Goal: Information Seeking & Learning: Learn about a topic

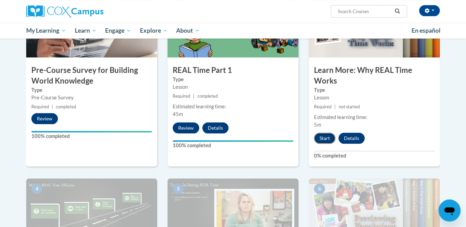
click at [325, 135] on button "Start" at bounding box center [324, 138] width 21 height 11
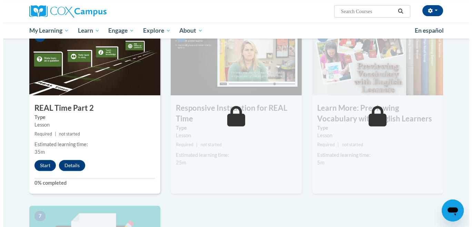
scroll to position [345, 0]
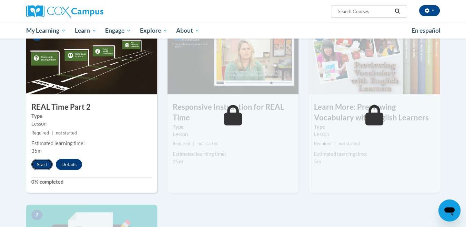
click at [38, 162] on button "Start" at bounding box center [41, 164] width 21 height 11
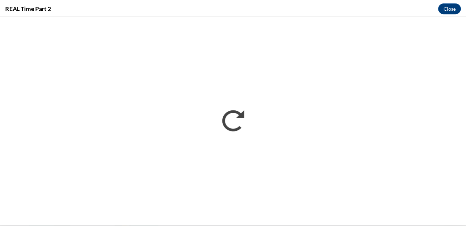
scroll to position [0, 0]
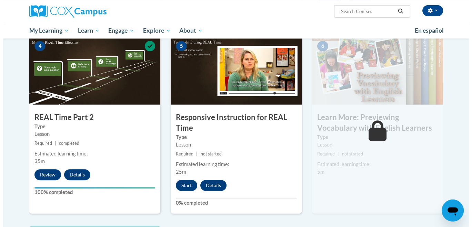
scroll to position [345, 0]
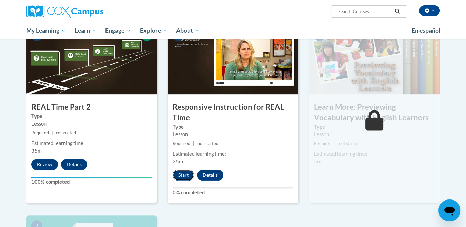
click at [187, 177] on button "Start" at bounding box center [183, 175] width 21 height 11
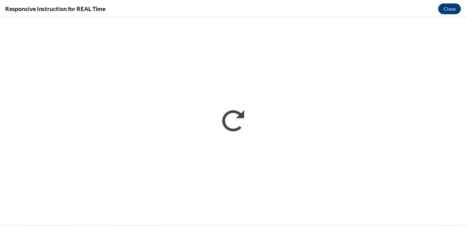
scroll to position [0, 0]
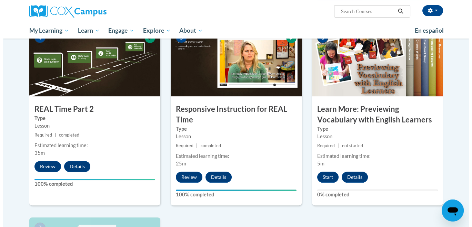
scroll to position [345, 0]
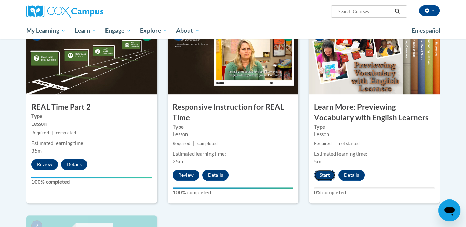
click at [323, 175] on button "Start" at bounding box center [324, 175] width 21 height 11
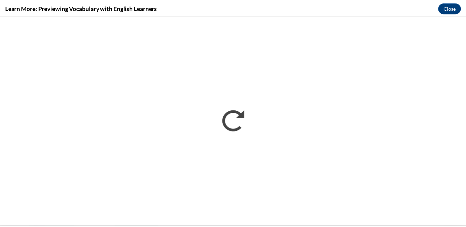
scroll to position [0, 0]
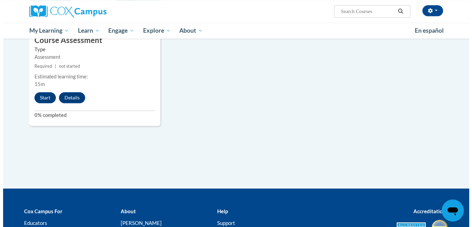
scroll to position [612, 0]
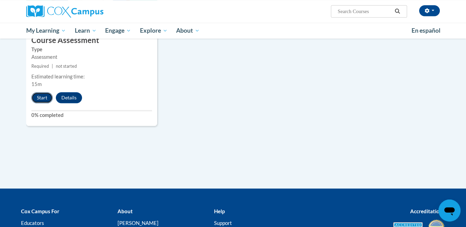
click at [45, 100] on button "Start" at bounding box center [41, 97] width 21 height 11
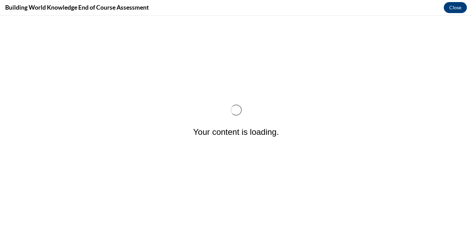
scroll to position [0, 0]
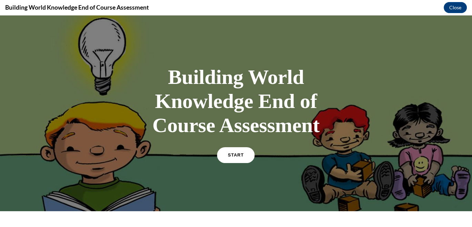
click at [241, 153] on link "START" at bounding box center [236, 156] width 38 height 16
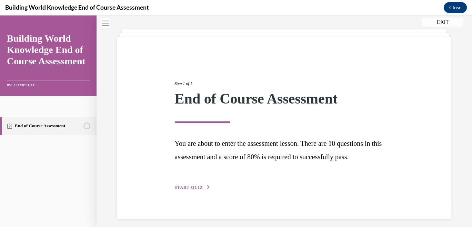
scroll to position [36, 0]
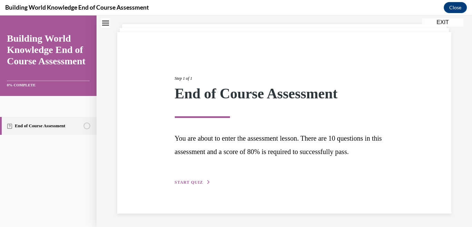
click at [194, 181] on span "START QUIZ" at bounding box center [189, 182] width 28 height 5
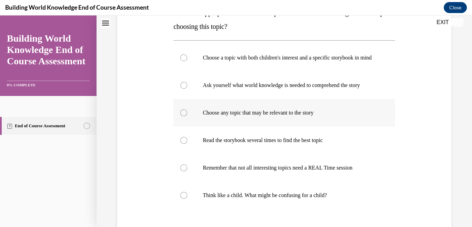
scroll to position [151, 0]
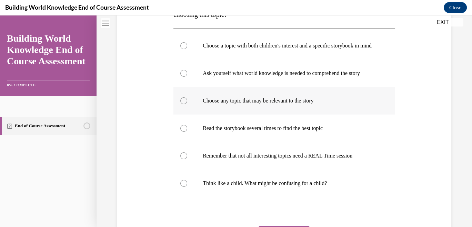
click at [188, 115] on label "Choose any topic that may be relevant to the story" at bounding box center [284, 101] width 222 height 28
click at [187, 104] on input "Choose any topic that may be relevant to the story" at bounding box center [183, 101] width 7 height 7
radio input "true"
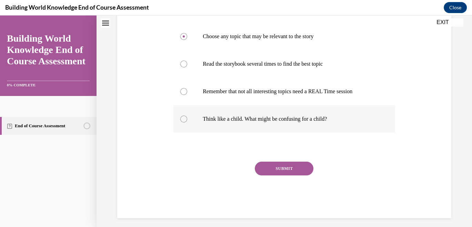
scroll to position [228, 0]
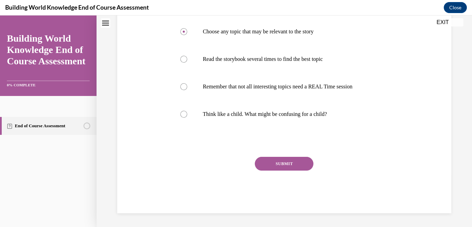
click at [281, 169] on button "SUBMIT" at bounding box center [284, 164] width 59 height 14
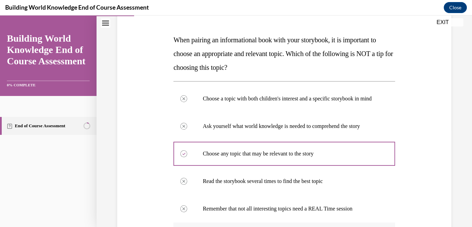
scroll to position [290, 0]
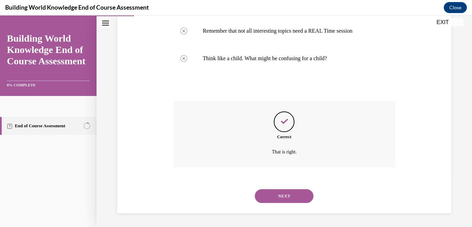
click at [290, 194] on button "NEXT" at bounding box center [284, 197] width 59 height 14
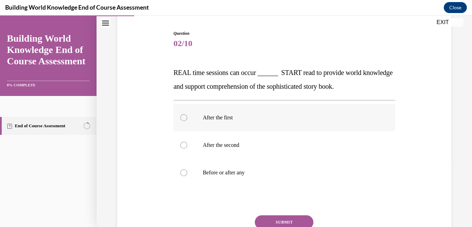
scroll to position [77, 0]
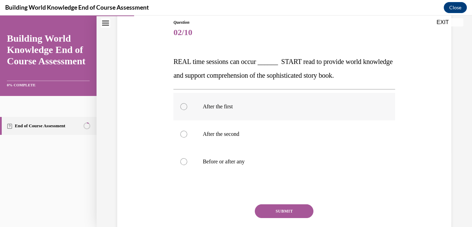
click at [181, 100] on label "After the first" at bounding box center [284, 107] width 222 height 28
click at [181, 103] on input "After the first" at bounding box center [183, 106] width 7 height 7
radio input "true"
click at [183, 106] on icon at bounding box center [184, 107] width 2 height 2
click at [181, 105] on input "After the first" at bounding box center [183, 106] width 7 height 7
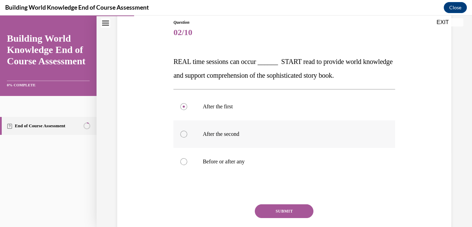
click at [184, 134] on div at bounding box center [183, 134] width 7 height 7
click at [184, 134] on input "After the second" at bounding box center [183, 134] width 7 height 7
radio input "true"
click at [291, 214] on button "SUBMIT" at bounding box center [284, 212] width 59 height 14
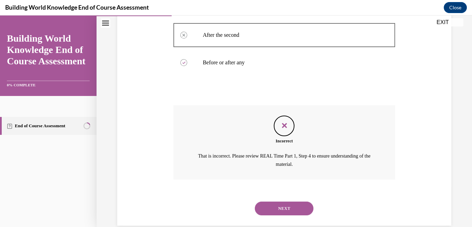
scroll to position [188, 0]
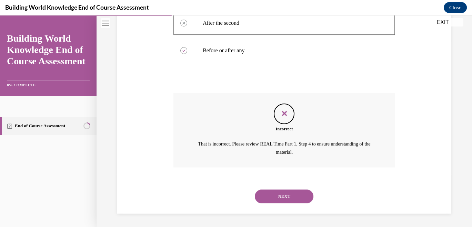
click at [297, 197] on button "NEXT" at bounding box center [284, 197] width 59 height 14
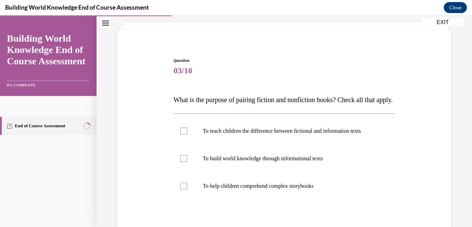
scroll to position [77, 0]
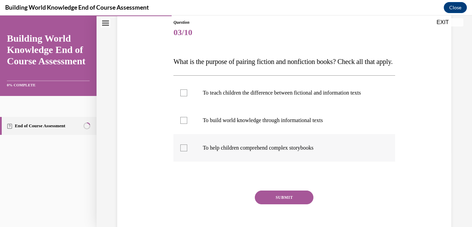
click at [184, 162] on label "To help children comprehend complex storybooks" at bounding box center [284, 148] width 222 height 28
click at [184, 152] on input "To help children comprehend complex storybooks" at bounding box center [183, 148] width 7 height 7
checkbox input "true"
click at [283, 205] on button "SUBMIT" at bounding box center [284, 198] width 59 height 14
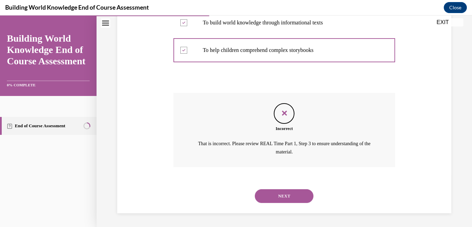
scroll to position [195, 0]
click at [298, 195] on button "NEXT" at bounding box center [284, 197] width 59 height 14
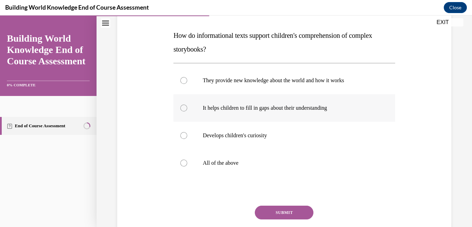
scroll to position [115, 0]
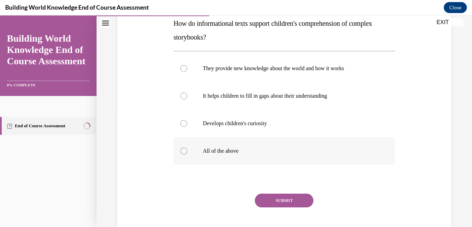
click at [181, 154] on div at bounding box center [183, 151] width 7 height 7
click at [181, 154] on input "All of the above" at bounding box center [183, 151] width 7 height 7
radio input "true"
click at [295, 204] on button "SUBMIT" at bounding box center [284, 201] width 59 height 14
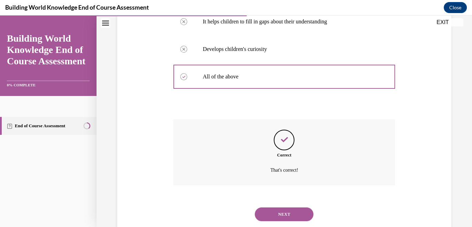
scroll to position [207, 0]
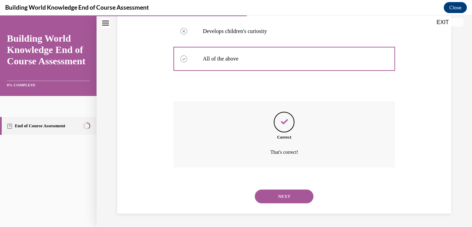
click at [293, 200] on button "NEXT" at bounding box center [284, 197] width 59 height 14
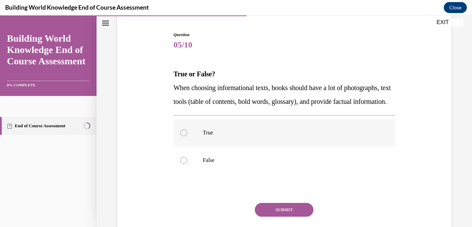
scroll to position [77, 0]
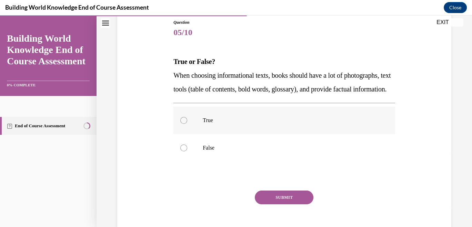
click at [181, 124] on div at bounding box center [183, 120] width 7 height 7
click at [181, 124] on input "True" at bounding box center [183, 120] width 7 height 7
radio input "true"
click at [290, 205] on button "SUBMIT" at bounding box center [284, 198] width 59 height 14
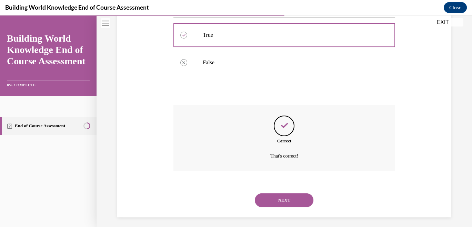
scroll to position [180, 0]
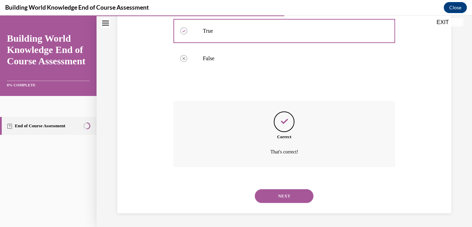
click at [295, 193] on button "NEXT" at bounding box center [284, 197] width 59 height 14
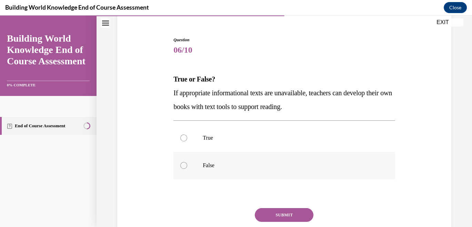
scroll to position [77, 0]
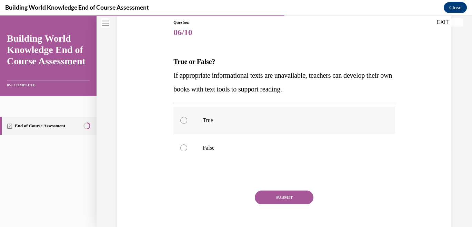
click at [184, 125] on label "True" at bounding box center [284, 121] width 222 height 28
click at [184, 124] on input "True" at bounding box center [183, 120] width 7 height 7
radio input "true"
click at [288, 201] on button "SUBMIT" at bounding box center [284, 198] width 59 height 14
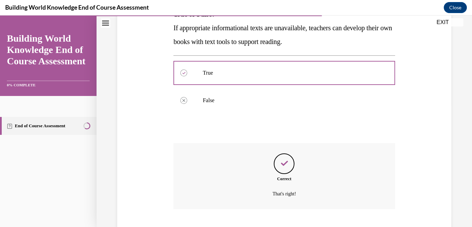
scroll to position [166, 0]
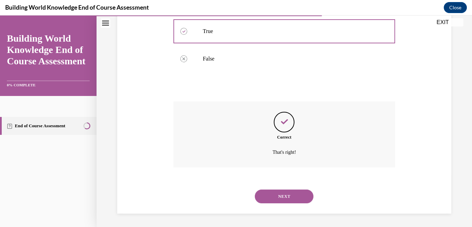
click at [287, 201] on button "NEXT" at bounding box center [284, 197] width 59 height 14
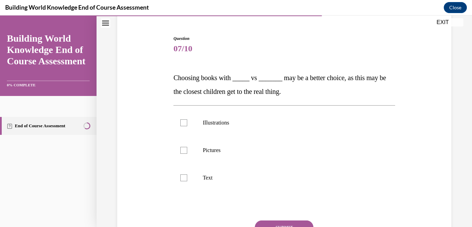
scroll to position [77, 0]
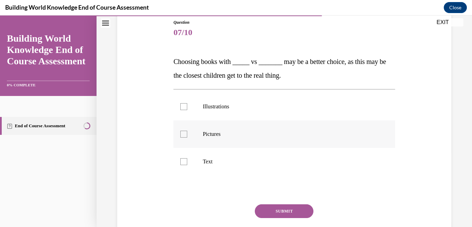
click at [185, 134] on div at bounding box center [183, 134] width 7 height 7
click at [185, 134] on input "Pictures" at bounding box center [183, 134] width 7 height 7
checkbox input "true"
click at [183, 103] on div at bounding box center [183, 106] width 7 height 7
click at [183, 103] on input "Illustrations" at bounding box center [183, 106] width 7 height 7
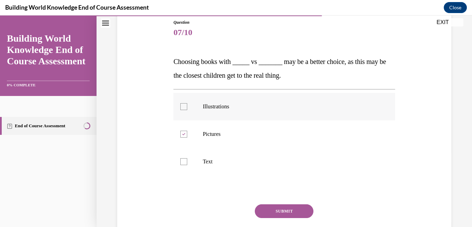
checkbox input "true"
click at [284, 213] on button "SUBMIT" at bounding box center [284, 212] width 59 height 14
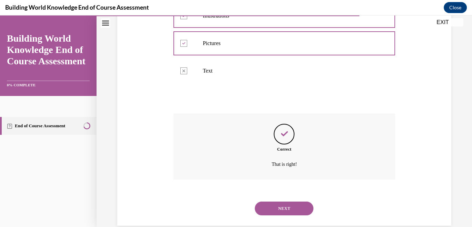
scroll to position [180, 0]
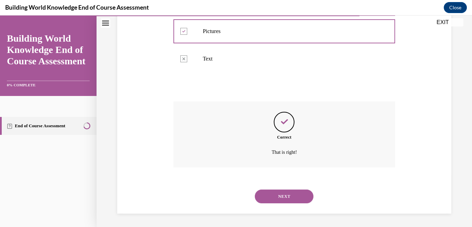
click at [293, 198] on button "NEXT" at bounding box center [284, 197] width 59 height 14
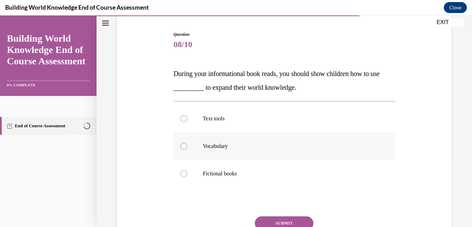
scroll to position [77, 0]
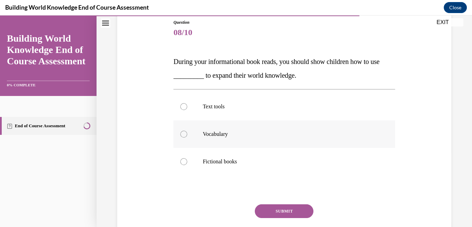
click at [180, 131] on label "Vocabulary" at bounding box center [284, 135] width 222 height 28
click at [180, 131] on input "Vocabulary" at bounding box center [183, 134] width 7 height 7
radio input "true"
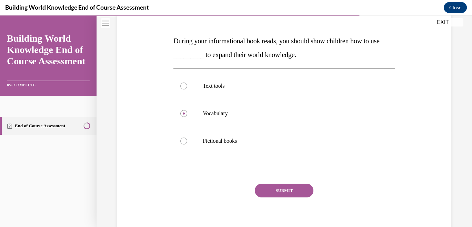
scroll to position [115, 0]
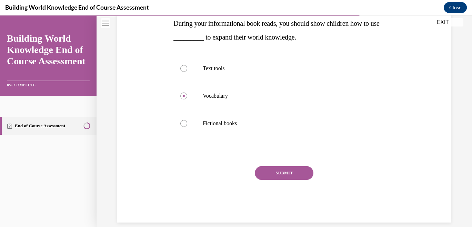
click at [301, 169] on button "SUBMIT" at bounding box center [284, 173] width 59 height 14
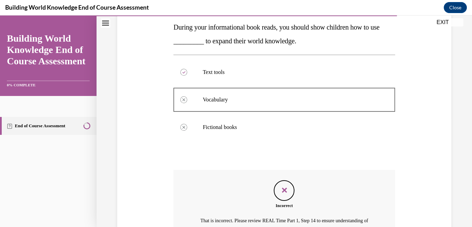
scroll to position [188, 0]
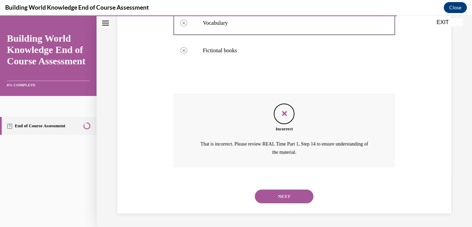
click at [295, 192] on button "NEXT" at bounding box center [284, 197] width 59 height 14
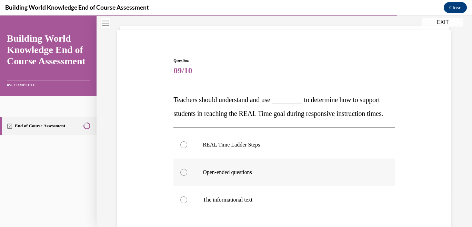
scroll to position [77, 0]
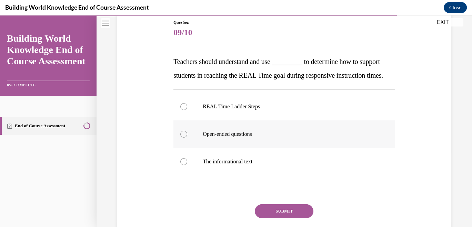
drag, startPoint x: 182, startPoint y: 119, endPoint x: 194, endPoint y: 138, distance: 22.0
click at [181, 110] on div at bounding box center [183, 106] width 7 height 7
click at [181, 110] on input "REAL Time Ladder Steps" at bounding box center [183, 106] width 7 height 7
radio input "true"
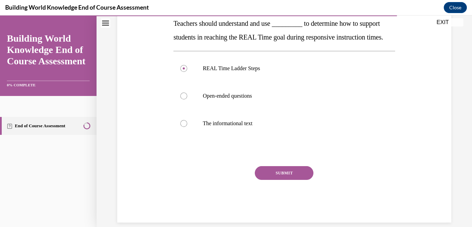
click at [290, 180] on button "SUBMIT" at bounding box center [284, 173] width 59 height 14
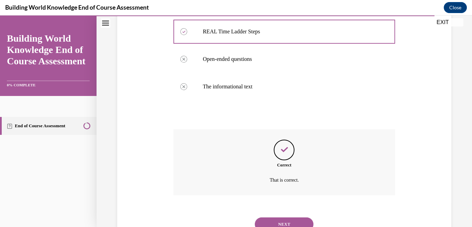
scroll to position [193, 0]
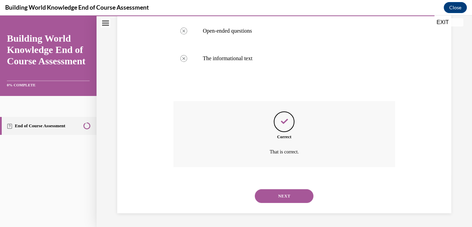
click at [279, 199] on button "NEXT" at bounding box center [284, 197] width 59 height 14
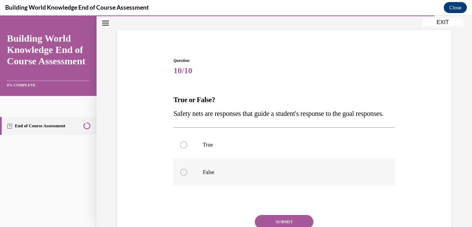
scroll to position [77, 0]
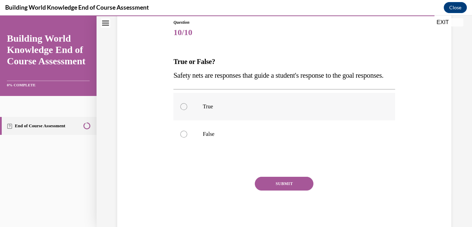
click at [183, 110] on div at bounding box center [183, 106] width 7 height 7
click at [183, 110] on input "True" at bounding box center [183, 106] width 7 height 7
radio input "true"
click at [267, 191] on button "SUBMIT" at bounding box center [284, 184] width 59 height 14
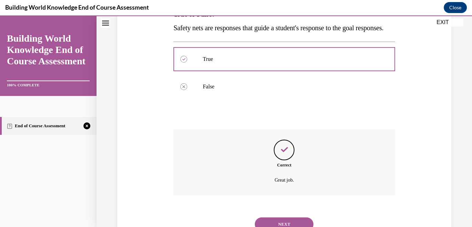
scroll to position [166, 0]
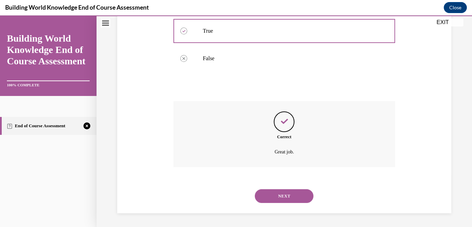
click at [283, 202] on button "NEXT" at bounding box center [284, 197] width 59 height 14
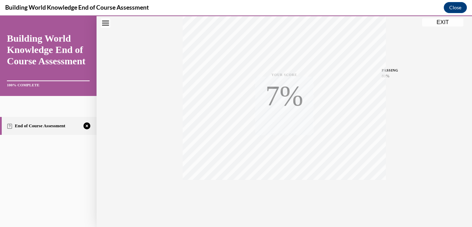
scroll to position [141, 0]
click at [284, 184] on icon "button" at bounding box center [284, 186] width 24 height 8
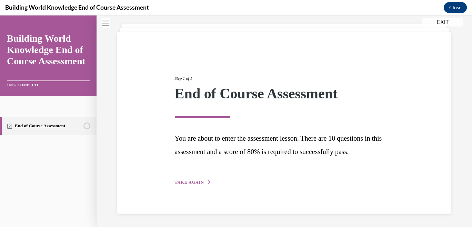
click at [194, 181] on span "TAKE AGAIN" at bounding box center [189, 182] width 29 height 5
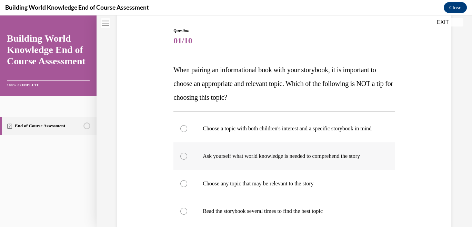
scroll to position [151, 0]
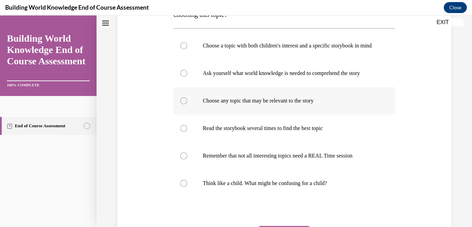
click at [182, 104] on div at bounding box center [183, 101] width 7 height 7
click at [182, 104] on input "Choose any topic that may be relevant to the story" at bounding box center [183, 101] width 7 height 7
radio input "true"
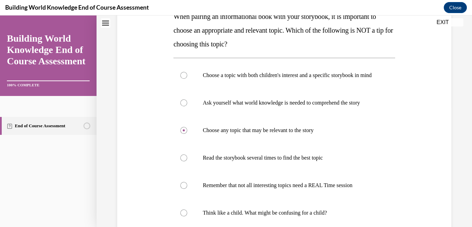
scroll to position [190, 0]
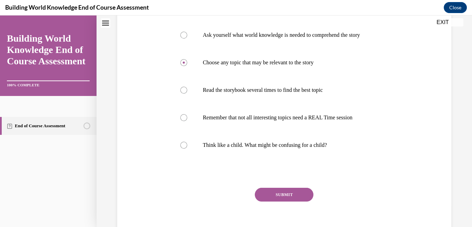
click at [285, 202] on button "SUBMIT" at bounding box center [284, 195] width 59 height 14
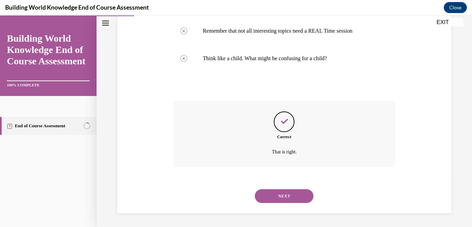
scroll to position [290, 0]
click at [275, 192] on button "NEXT" at bounding box center [284, 197] width 59 height 14
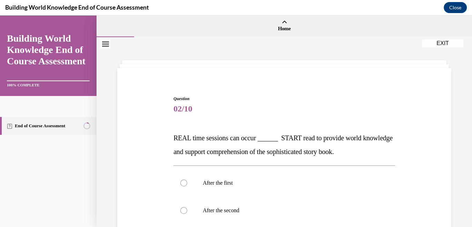
scroll to position [77, 0]
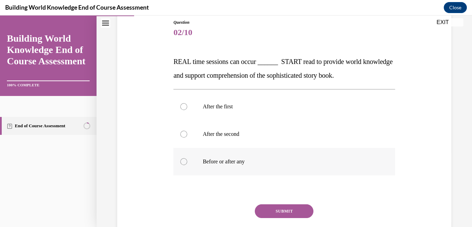
click at [186, 162] on div at bounding box center [183, 162] width 7 height 7
click at [186, 162] on input "Before or after any" at bounding box center [183, 162] width 7 height 7
radio input "true"
click at [291, 207] on button "SUBMIT" at bounding box center [284, 212] width 59 height 14
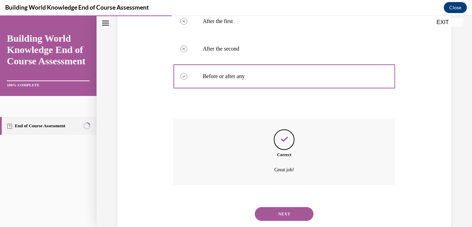
scroll to position [180, 0]
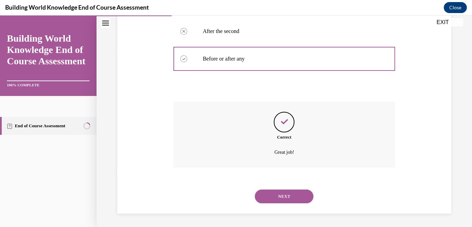
click at [290, 196] on button "NEXT" at bounding box center [284, 197] width 59 height 14
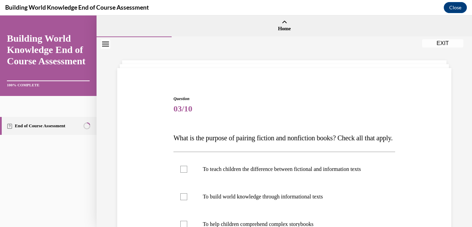
scroll to position [115, 0]
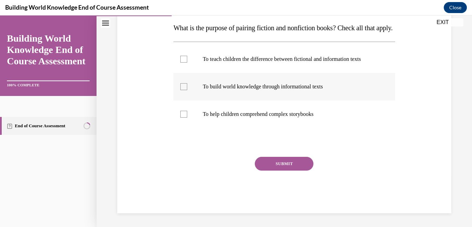
click at [185, 90] on div at bounding box center [183, 86] width 7 height 7
click at [185, 90] on input "To build world knowledge through informational texts" at bounding box center [183, 86] width 7 height 7
checkbox input "true"
click at [185, 118] on div at bounding box center [183, 114] width 7 height 7
click at [185, 118] on input "To help children comprehend complex storybooks" at bounding box center [183, 114] width 7 height 7
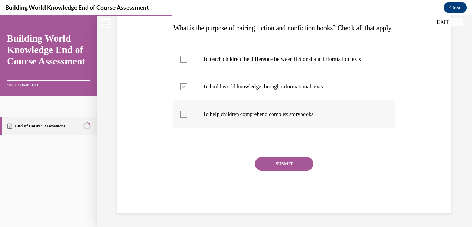
checkbox input "true"
click at [271, 171] on button "SUBMIT" at bounding box center [284, 164] width 59 height 14
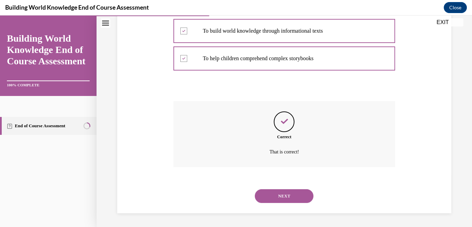
scroll to position [186, 0]
click at [285, 193] on button "NEXT" at bounding box center [284, 197] width 59 height 14
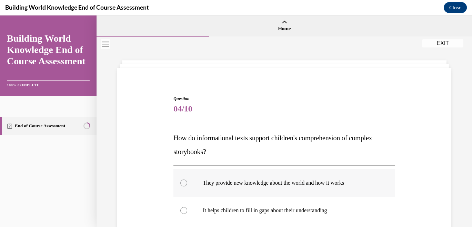
scroll to position [151, 0]
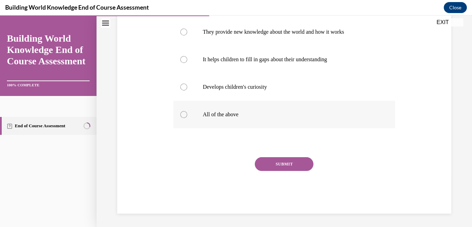
click at [184, 118] on label "All of the above" at bounding box center [284, 115] width 222 height 28
click at [184, 118] on input "All of the above" at bounding box center [183, 114] width 7 height 7
radio input "true"
click at [285, 164] on button "SUBMIT" at bounding box center [284, 165] width 59 height 14
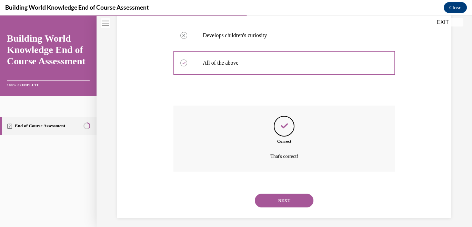
scroll to position [207, 0]
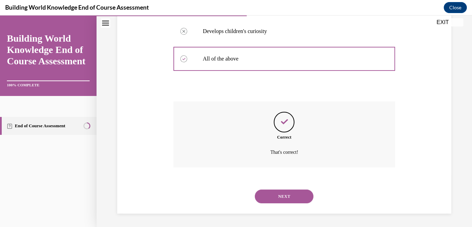
click at [293, 195] on button "NEXT" at bounding box center [284, 197] width 59 height 14
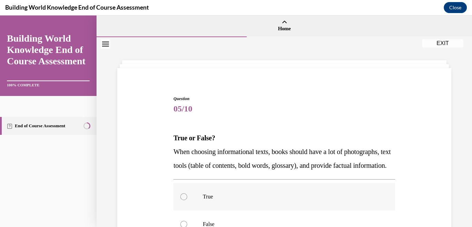
click at [186, 207] on label "True" at bounding box center [284, 197] width 222 height 28
click at [186, 201] on input "True" at bounding box center [183, 197] width 7 height 7
radio input "true"
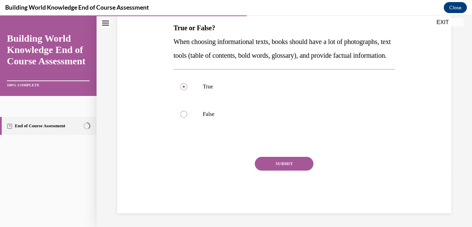
click at [280, 161] on button "SUBMIT" at bounding box center [284, 164] width 59 height 14
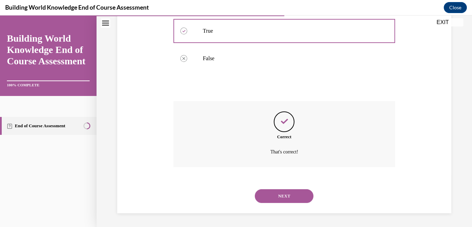
scroll to position [180, 0]
click at [290, 201] on button "NEXT" at bounding box center [284, 197] width 59 height 14
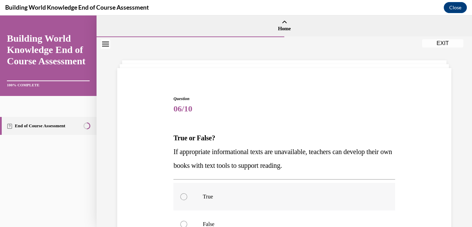
click at [186, 194] on label "True" at bounding box center [284, 197] width 222 height 28
click at [186, 194] on input "True" at bounding box center [183, 197] width 7 height 7
radio input "true"
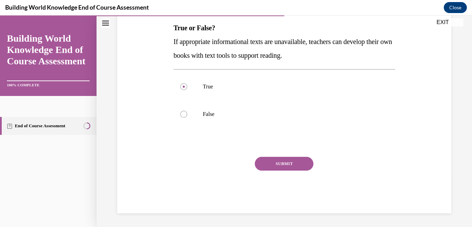
click at [292, 166] on button "SUBMIT" at bounding box center [284, 164] width 59 height 14
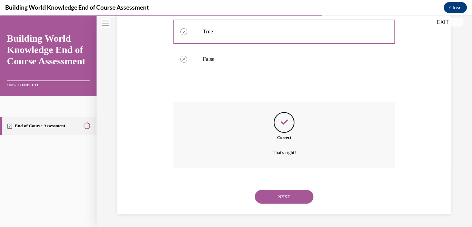
scroll to position [166, 0]
click at [286, 195] on button "NEXT" at bounding box center [284, 197] width 59 height 14
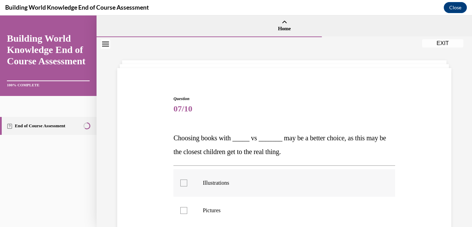
drag, startPoint x: 186, startPoint y: 184, endPoint x: 188, endPoint y: 187, distance: 3.9
click at [186, 184] on label "Illustrations" at bounding box center [284, 184] width 222 height 28
click at [186, 184] on input "Illustrations" at bounding box center [183, 183] width 7 height 7
click at [183, 182] on icon at bounding box center [183, 183] width 3 height 2
click at [183, 182] on input "Illustrations" at bounding box center [183, 183] width 7 height 7
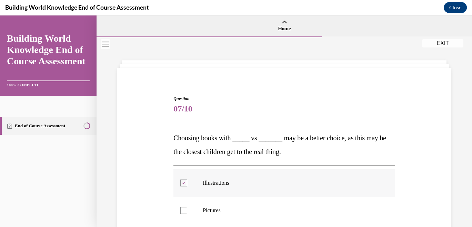
checkbox input "false"
click at [185, 212] on div at bounding box center [183, 210] width 7 height 7
click at [185, 212] on input "Pictures" at bounding box center [183, 210] width 7 height 7
checkbox input "true"
click at [185, 186] on div at bounding box center [183, 183] width 7 height 7
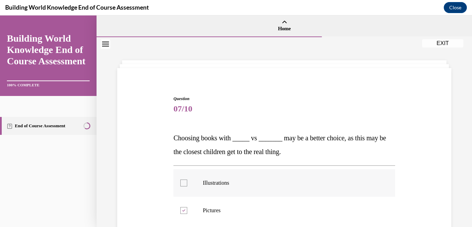
click at [185, 186] on input "Illustrations" at bounding box center [183, 183] width 7 height 7
checkbox input "true"
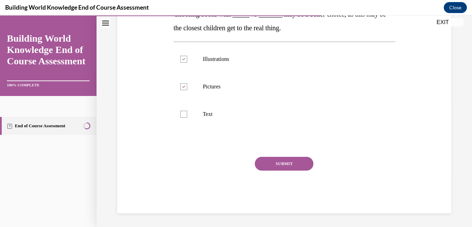
click at [296, 158] on button "SUBMIT" at bounding box center [284, 164] width 59 height 14
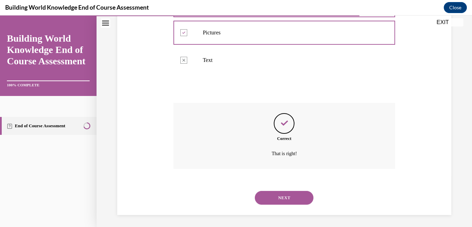
scroll to position [180, 0]
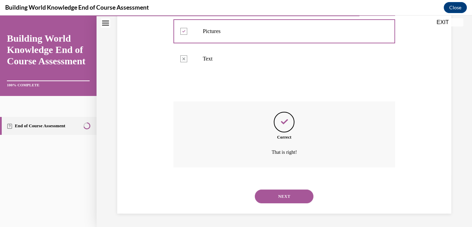
click at [288, 201] on button "NEXT" at bounding box center [284, 197] width 59 height 14
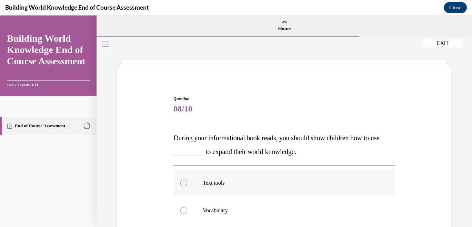
click at [181, 183] on div at bounding box center [183, 183] width 7 height 7
click at [181, 183] on input "Text tools" at bounding box center [183, 183] width 7 height 7
radio input "true"
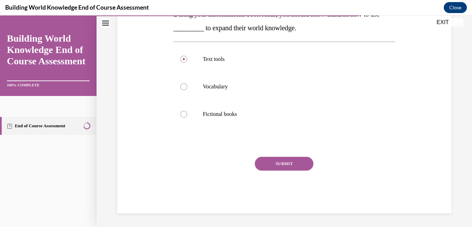
click at [283, 164] on button "SUBMIT" at bounding box center [284, 164] width 59 height 14
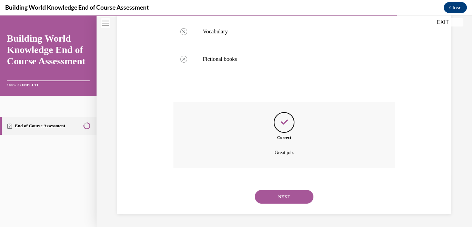
scroll to position [180, 0]
click at [282, 196] on button "NEXT" at bounding box center [284, 197] width 59 height 14
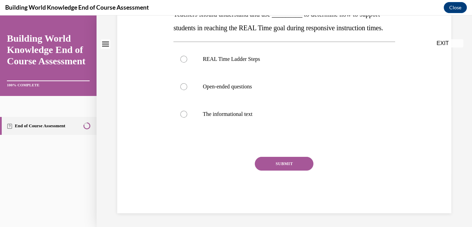
scroll to position [0, 0]
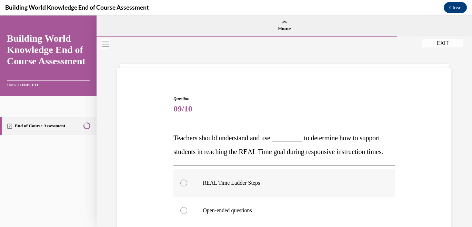
click at [184, 187] on div at bounding box center [183, 183] width 7 height 7
click at [184, 187] on input "REAL Time Ladder Steps" at bounding box center [183, 183] width 7 height 7
radio input "true"
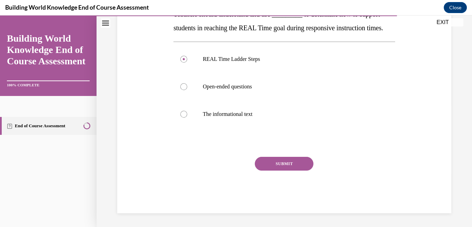
click at [278, 164] on button "SUBMIT" at bounding box center [284, 164] width 59 height 14
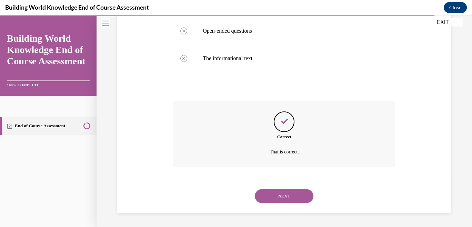
scroll to position [193, 0]
click at [290, 196] on button "NEXT" at bounding box center [284, 197] width 59 height 14
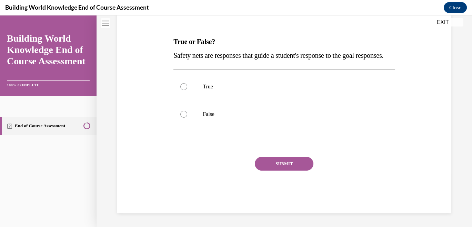
scroll to position [0, 0]
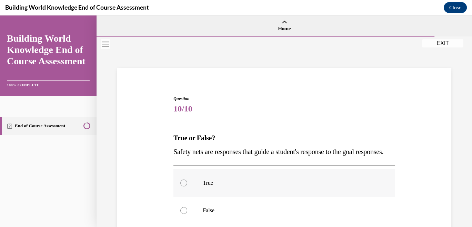
click at [184, 187] on div at bounding box center [183, 183] width 7 height 7
click at [184, 187] on input "True" at bounding box center [183, 183] width 7 height 7
radio input "true"
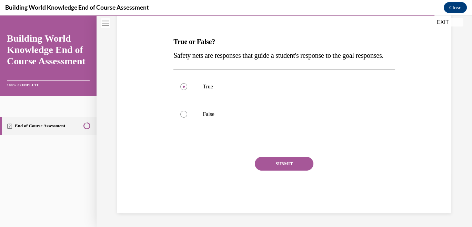
click at [283, 165] on button "SUBMIT" at bounding box center [284, 164] width 59 height 14
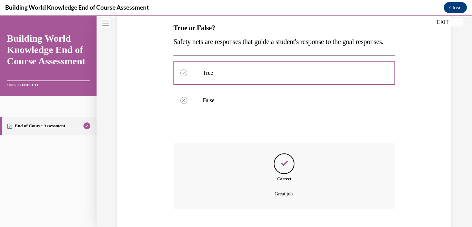
scroll to position [166, 0]
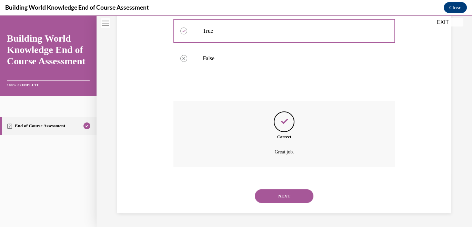
click at [284, 194] on button "NEXT" at bounding box center [284, 197] width 59 height 14
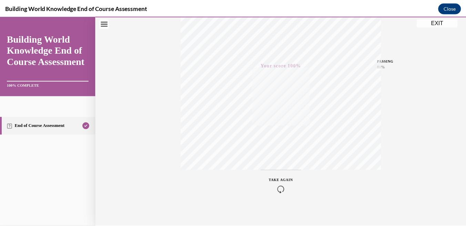
scroll to position [141, 0]
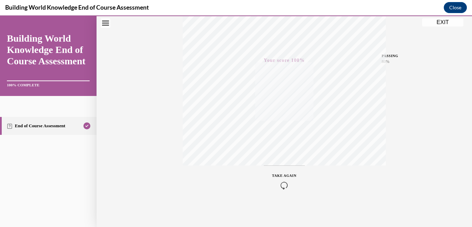
click at [444, 21] on button "EXIT" at bounding box center [442, 22] width 41 height 8
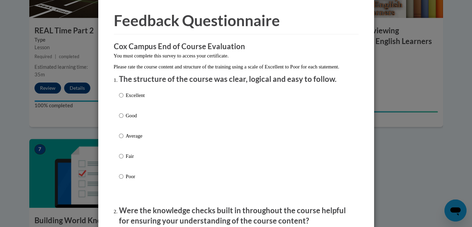
scroll to position [38, 0]
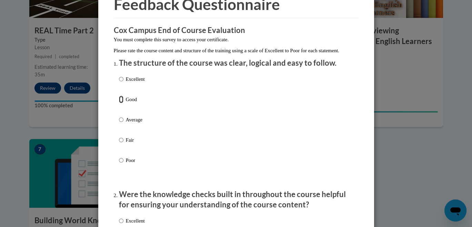
click at [119, 103] on input "Good" at bounding box center [121, 100] width 4 height 8
radio input "true"
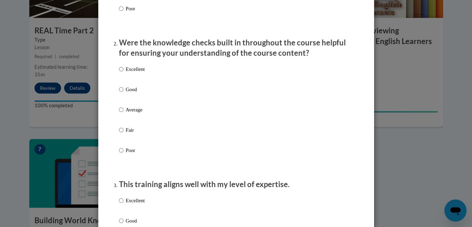
scroll to position [191, 0]
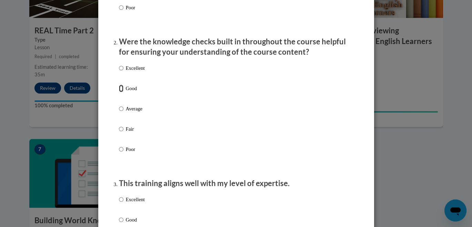
click at [119, 92] on input "Good" at bounding box center [121, 89] width 4 height 8
radio input "true"
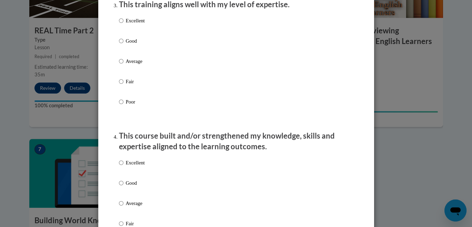
scroll to position [383, 0]
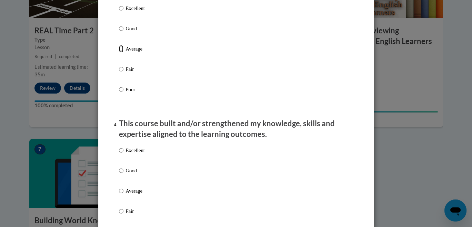
click at [119, 53] on input "Average" at bounding box center [121, 49] width 4 height 8
radio input "true"
click at [119, 175] on input "Good" at bounding box center [121, 171] width 4 height 8
radio input "true"
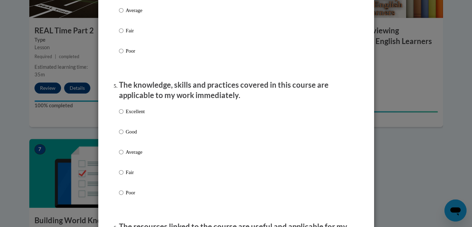
scroll to position [574, 0]
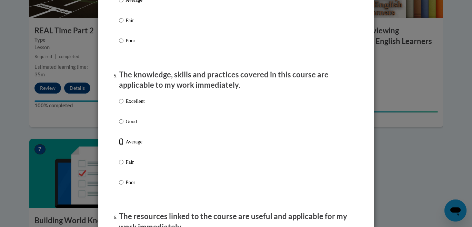
click at [119, 146] on input "Average" at bounding box center [121, 142] width 4 height 8
radio input "true"
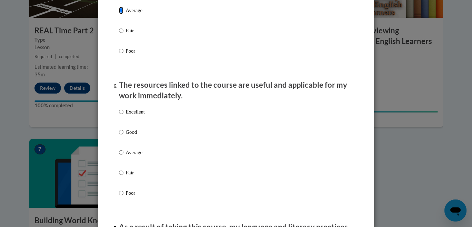
scroll to position [728, 0]
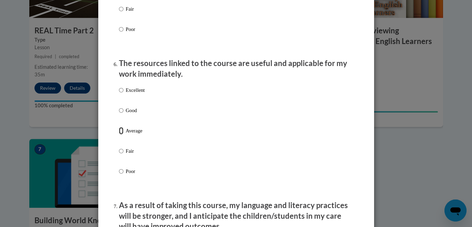
click at [119, 135] on input "Average" at bounding box center [121, 131] width 4 height 8
radio input "true"
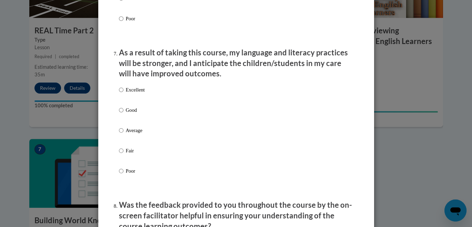
scroll to position [919, 0]
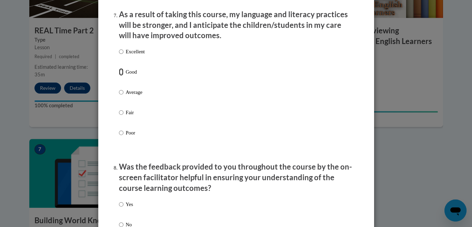
click at [119, 76] on input "Good" at bounding box center [121, 72] width 4 height 8
radio input "true"
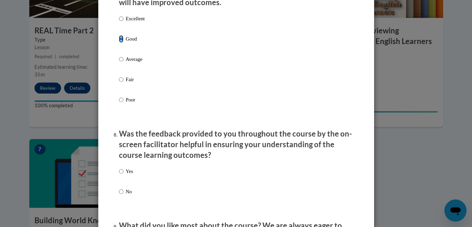
scroll to position [1034, 0]
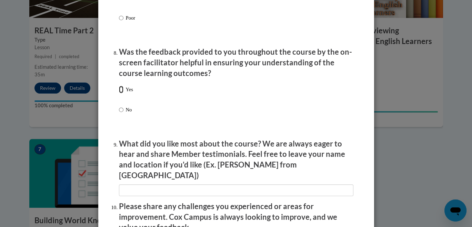
click at [119, 93] on input "Yes" at bounding box center [121, 90] width 4 height 8
radio input "true"
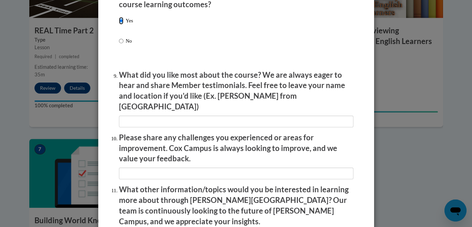
scroll to position [1207, 0]
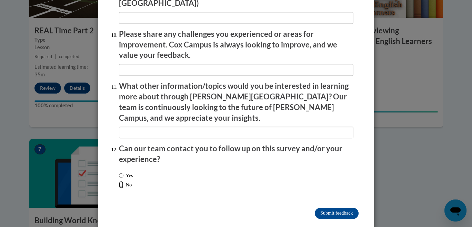
drag, startPoint x: 118, startPoint y: 171, endPoint x: 164, endPoint y: 175, distance: 46.7
click at [120, 181] on label "No" at bounding box center [125, 185] width 13 height 8
click at [120, 181] on input "No" at bounding box center [121, 185] width 4 height 8
radio input "true"
click at [342, 208] on input "Submit feedback" at bounding box center [336, 213] width 43 height 11
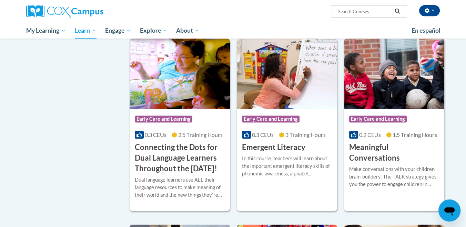
scroll to position [383, 0]
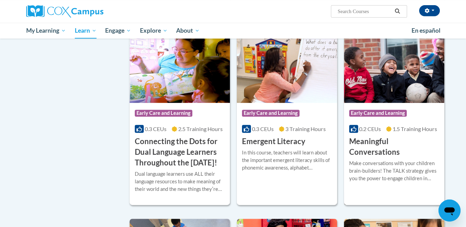
click at [396, 158] on div "More Info Open Make conversations with your children brain-builders! The TALK s…" at bounding box center [394, 175] width 100 height 35
click at [387, 137] on h3 "Meaningful Conversations" at bounding box center [394, 146] width 90 height 21
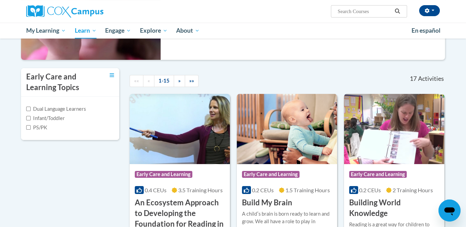
scroll to position [115, 0]
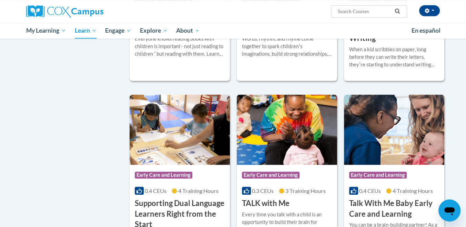
scroll to position [1062, 0]
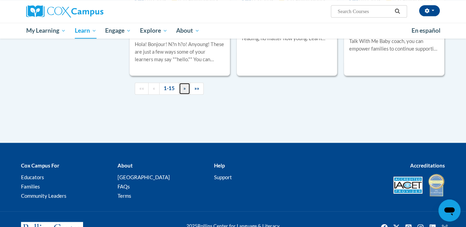
click at [186, 95] on link "»" at bounding box center [184, 89] width 11 height 12
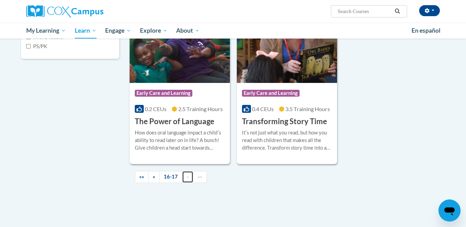
scroll to position [207, 0]
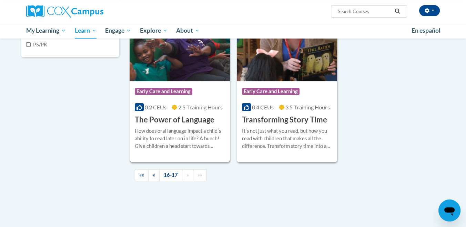
click at [170, 119] on h3 "The Power of Language" at bounding box center [175, 120] width 80 height 11
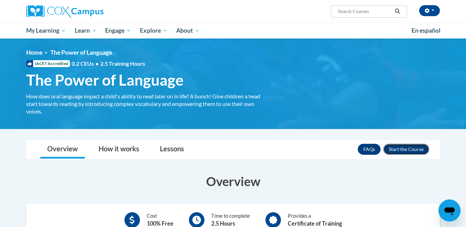
click at [404, 149] on button "Enroll" at bounding box center [406, 149] width 46 height 11
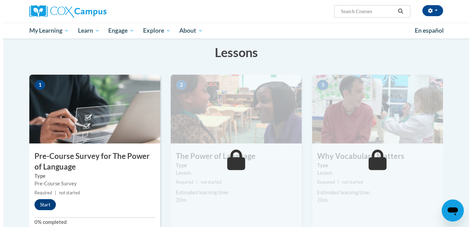
scroll to position [115, 0]
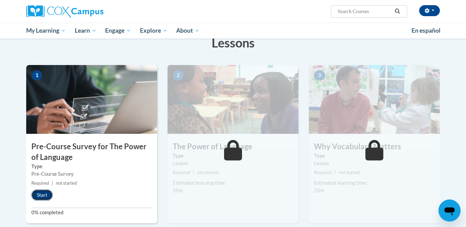
click at [41, 196] on button "Start" at bounding box center [41, 195] width 21 height 11
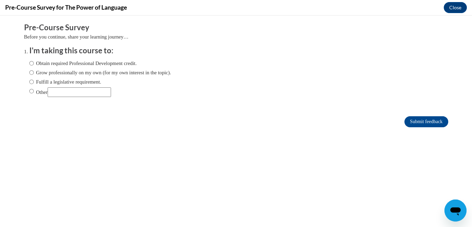
scroll to position [0, 0]
click at [29, 71] on label "Grow professionally on my own (for my own interest in the topic)." at bounding box center [100, 73] width 142 height 8
click at [29, 71] on input "Grow professionally on my own (for my own interest in the topic)." at bounding box center [31, 73] width 4 height 8
radio input "true"
click at [416, 117] on input "Submit feedback" at bounding box center [425, 121] width 43 height 11
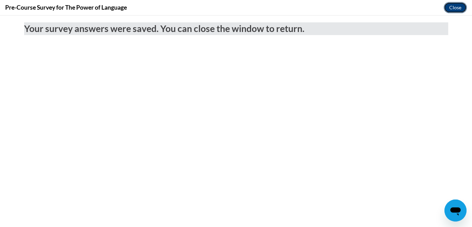
click at [460, 8] on button "Close" at bounding box center [455, 7] width 23 height 11
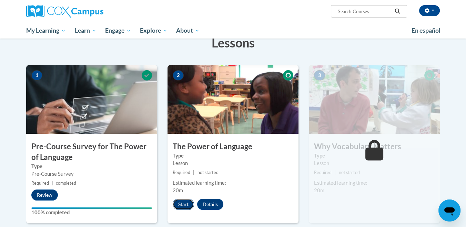
click at [184, 204] on button "Start" at bounding box center [183, 204] width 21 height 11
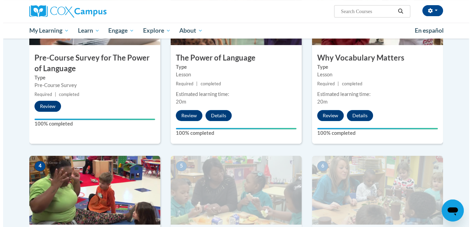
scroll to position [363, 0]
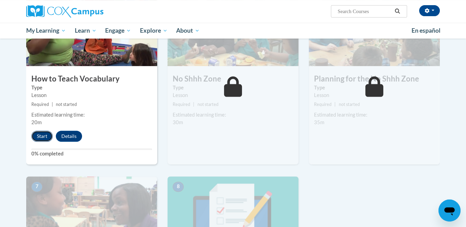
click at [39, 135] on button "Start" at bounding box center [41, 136] width 21 height 11
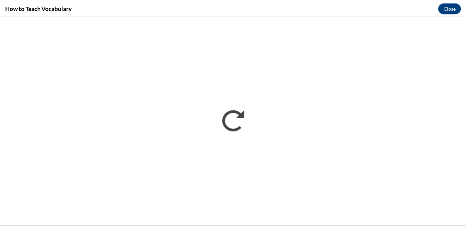
scroll to position [0, 0]
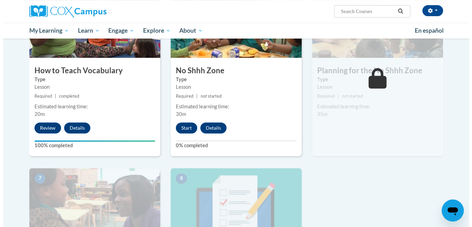
scroll to position [383, 0]
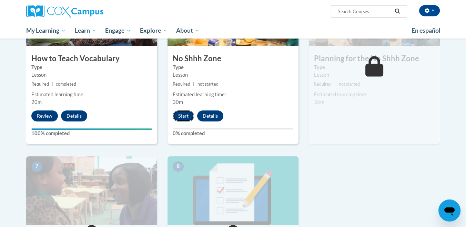
click at [178, 113] on button "Start" at bounding box center [183, 116] width 21 height 11
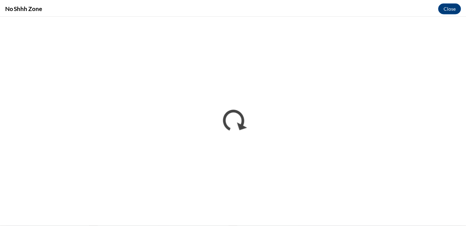
scroll to position [0, 0]
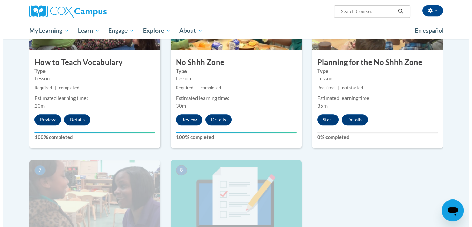
scroll to position [383, 0]
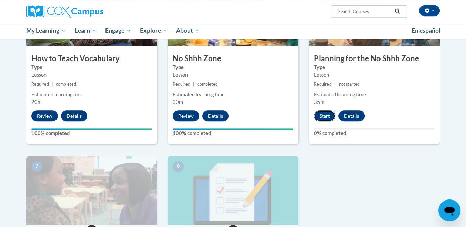
click at [325, 116] on button "Start" at bounding box center [324, 116] width 21 height 11
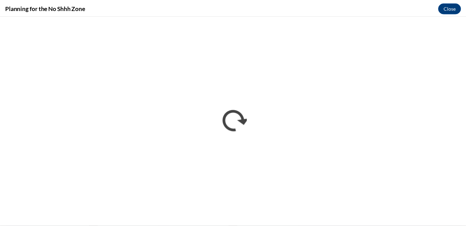
scroll to position [0, 0]
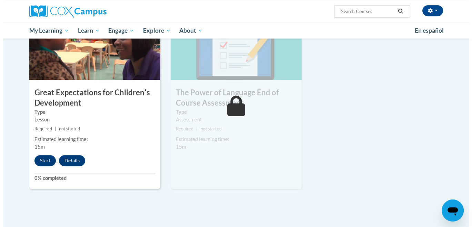
scroll to position [536, 0]
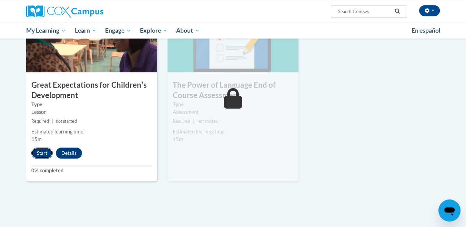
click at [45, 153] on button "Start" at bounding box center [41, 153] width 21 height 11
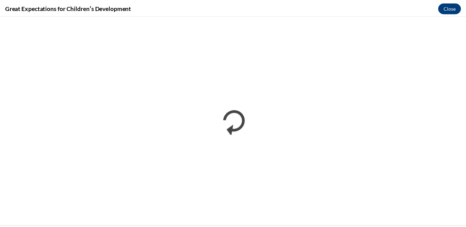
scroll to position [0, 0]
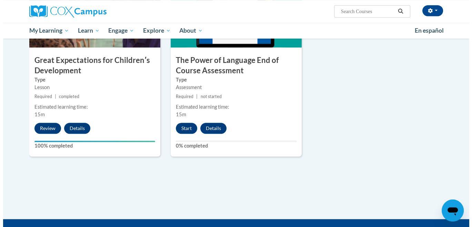
scroll to position [512, 0]
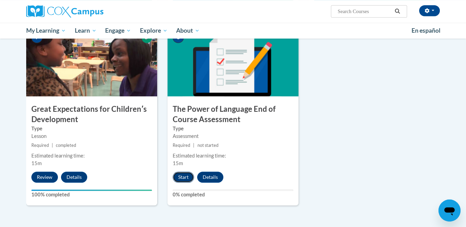
click at [189, 174] on button "Start" at bounding box center [183, 177] width 21 height 11
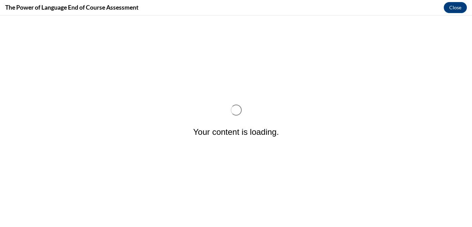
scroll to position [0, 0]
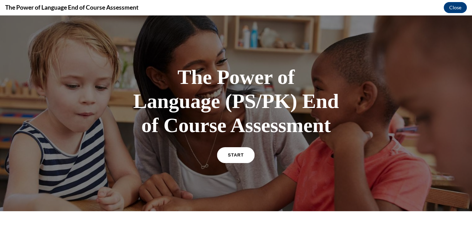
click at [230, 157] on link "START" at bounding box center [236, 156] width 38 height 16
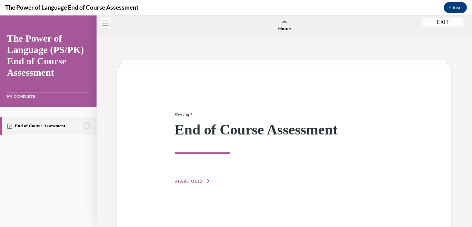
scroll to position [21, 0]
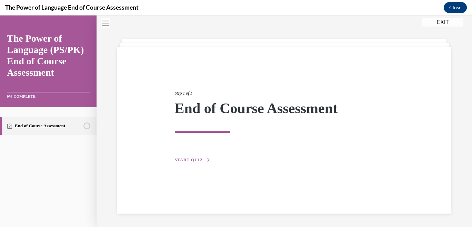
click at [191, 157] on button "START QUIZ" at bounding box center [193, 160] width 36 height 6
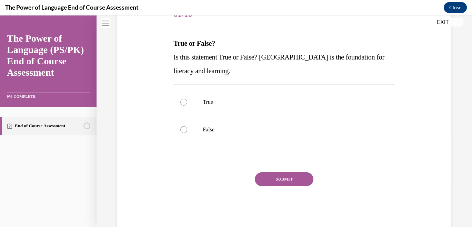
scroll to position [98, 0]
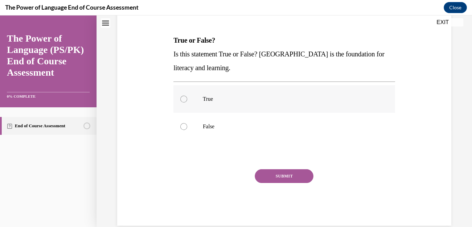
click at [182, 97] on div at bounding box center [183, 99] width 7 height 7
click at [182, 97] on input "True" at bounding box center [183, 99] width 7 height 7
radio input "true"
click at [264, 172] on button "SUBMIT" at bounding box center [284, 177] width 59 height 14
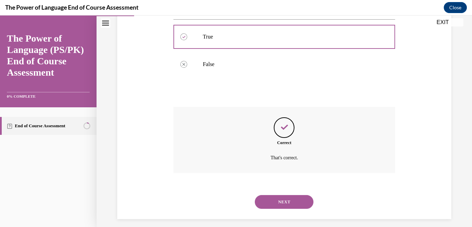
scroll to position [166, 0]
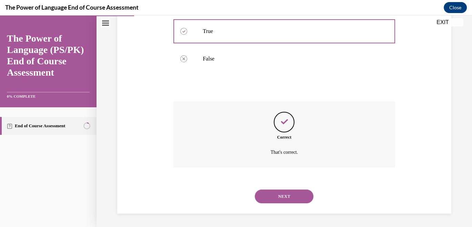
click at [272, 199] on button "NEXT" at bounding box center [284, 197] width 59 height 14
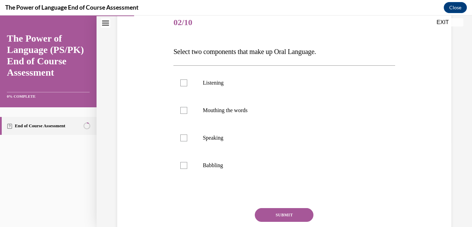
scroll to position [77, 0]
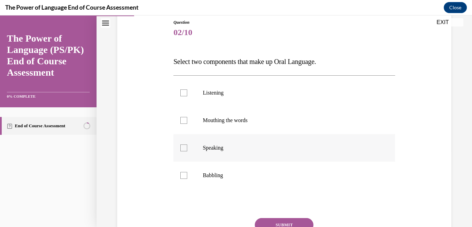
click at [184, 145] on div at bounding box center [183, 148] width 7 height 7
click at [184, 145] on input "Speaking" at bounding box center [183, 148] width 7 height 7
checkbox input "true"
click at [184, 92] on div at bounding box center [183, 93] width 7 height 7
click at [184, 92] on input "Listening" at bounding box center [183, 93] width 7 height 7
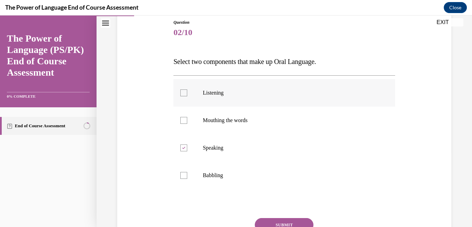
checkbox input "true"
click at [284, 215] on div "Question 02/10 Select two components that make up Oral Language. Listening Mout…" at bounding box center [284, 147] width 222 height 256
click at [284, 221] on button "SUBMIT" at bounding box center [284, 226] width 59 height 14
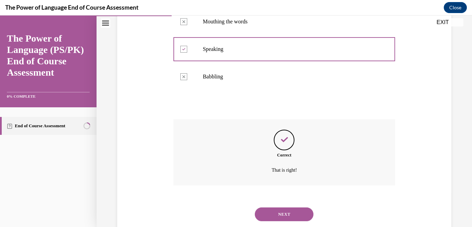
scroll to position [193, 0]
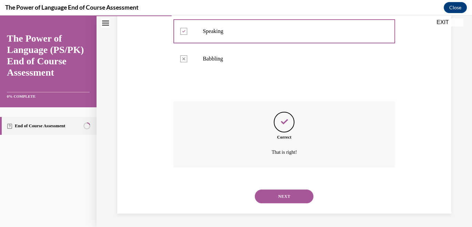
click at [266, 195] on button "NEXT" at bounding box center [284, 197] width 59 height 14
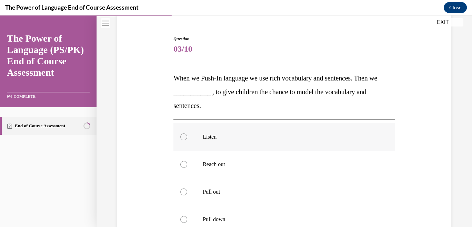
scroll to position [77, 0]
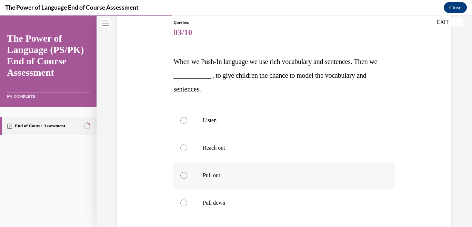
click at [182, 175] on div at bounding box center [183, 175] width 7 height 7
click at [182, 175] on input "Pull out" at bounding box center [183, 175] width 7 height 7
radio input "true"
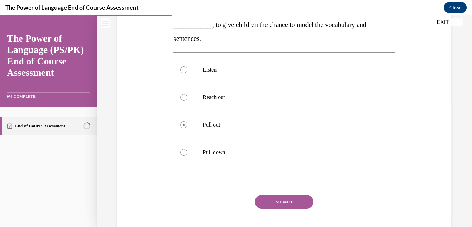
scroll to position [165, 0]
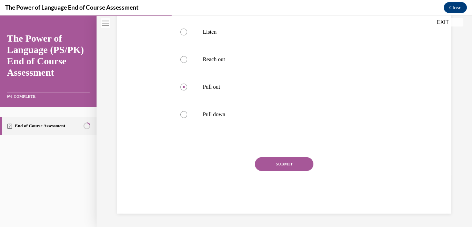
click at [283, 161] on button "SUBMIT" at bounding box center [284, 165] width 59 height 14
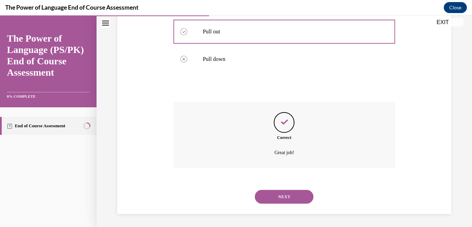
scroll to position [221, 0]
click at [293, 194] on button "NEXT" at bounding box center [284, 197] width 59 height 14
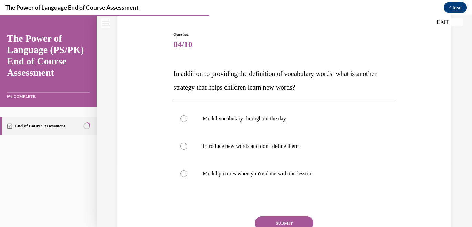
scroll to position [77, 0]
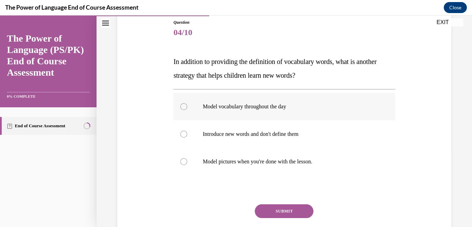
click at [185, 107] on div at bounding box center [183, 106] width 7 height 7
click at [185, 107] on input "Model vocabulary throughout the day" at bounding box center [183, 106] width 7 height 7
radio input "true"
click at [297, 208] on button "SUBMIT" at bounding box center [284, 212] width 59 height 14
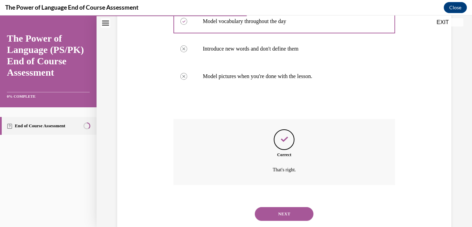
scroll to position [180, 0]
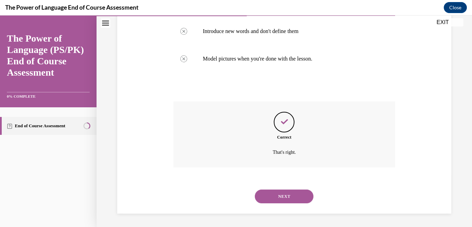
click at [302, 196] on button "NEXT" at bounding box center [284, 197] width 59 height 14
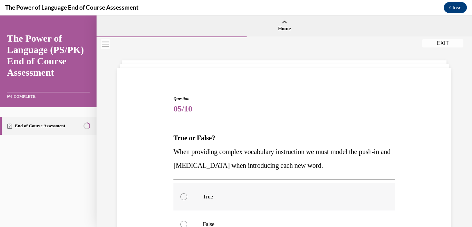
scroll to position [38, 0]
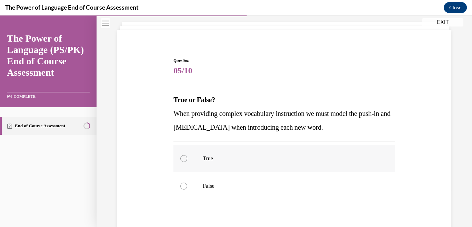
click at [183, 158] on div at bounding box center [183, 158] width 7 height 7
click at [183, 158] on input "True" at bounding box center [183, 158] width 7 height 7
radio input "true"
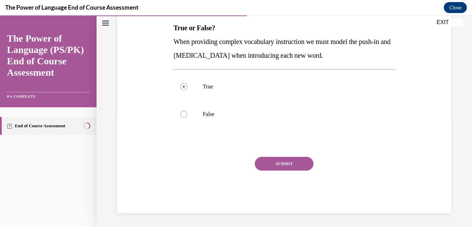
click at [292, 168] on button "SUBMIT" at bounding box center [284, 164] width 59 height 14
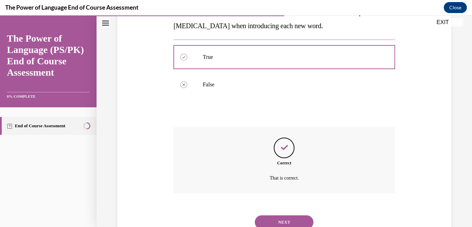
scroll to position [166, 0]
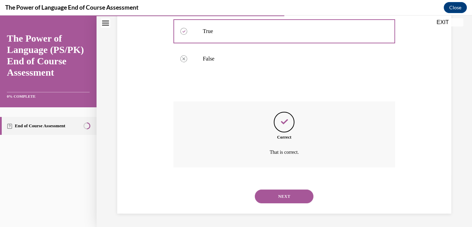
click at [285, 198] on button "NEXT" at bounding box center [284, 197] width 59 height 14
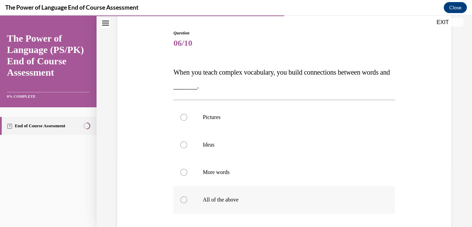
scroll to position [77, 0]
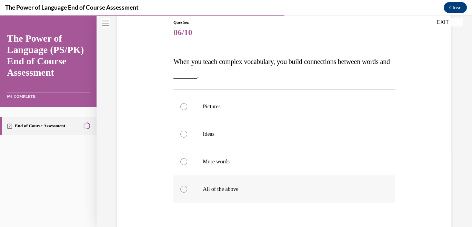
click at [184, 185] on label "All of the above" at bounding box center [284, 190] width 222 height 28
click at [184, 186] on input "All of the above" at bounding box center [183, 189] width 7 height 7
radio input "true"
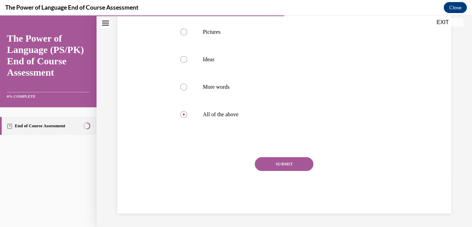
drag, startPoint x: 300, startPoint y: 164, endPoint x: 296, endPoint y: 163, distance: 3.5
click at [300, 164] on button "SUBMIT" at bounding box center [284, 165] width 59 height 14
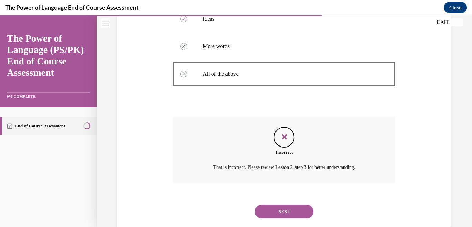
scroll to position [207, 0]
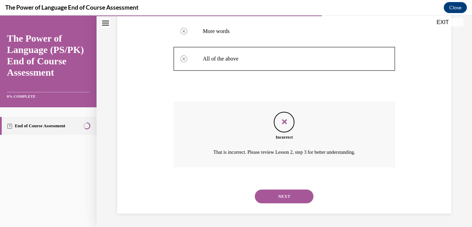
click at [283, 194] on button "NEXT" at bounding box center [284, 197] width 59 height 14
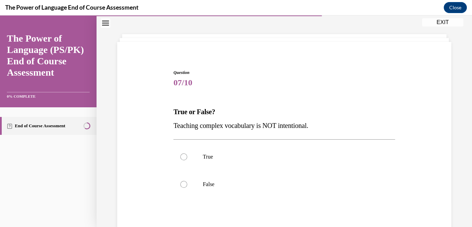
scroll to position [38, 0]
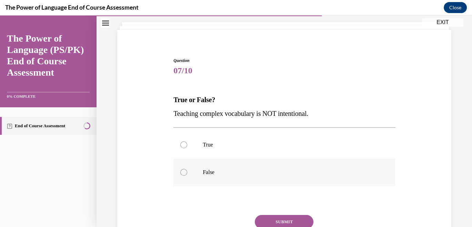
click at [184, 175] on div at bounding box center [183, 172] width 7 height 7
click at [184, 175] on input "False" at bounding box center [183, 172] width 7 height 7
radio input "true"
click at [299, 221] on button "SUBMIT" at bounding box center [284, 222] width 59 height 14
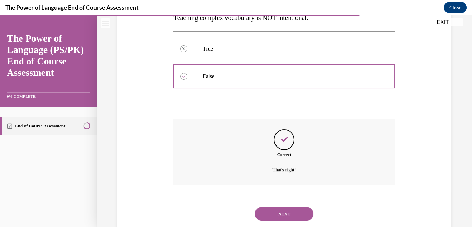
scroll to position [152, 0]
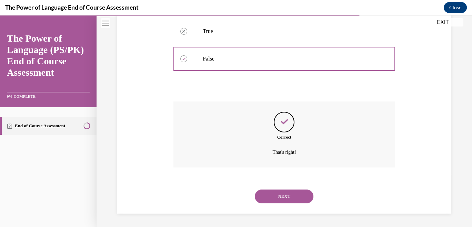
click at [295, 196] on button "NEXT" at bounding box center [284, 197] width 59 height 14
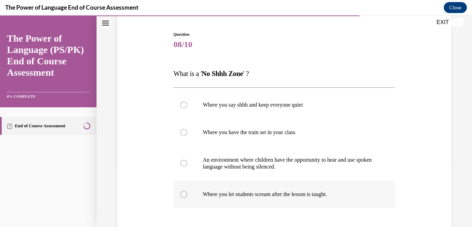
scroll to position [77, 0]
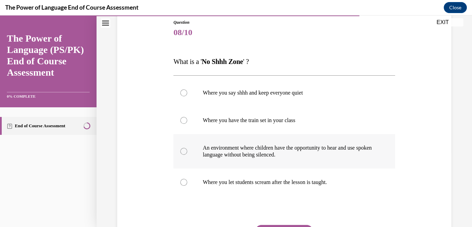
click at [186, 154] on label "An environment where children have the opportunity to hear and use spoken langu…" at bounding box center [284, 151] width 222 height 34
click at [186, 154] on input "An environment where children have the opportunity to hear and use spoken langu…" at bounding box center [183, 151] width 7 height 7
radio input "true"
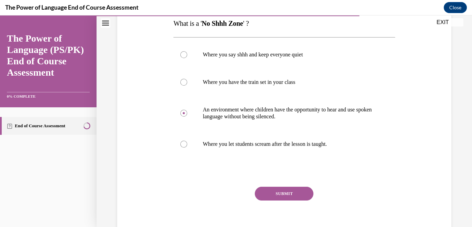
click at [280, 193] on button "SUBMIT" at bounding box center [284, 194] width 59 height 14
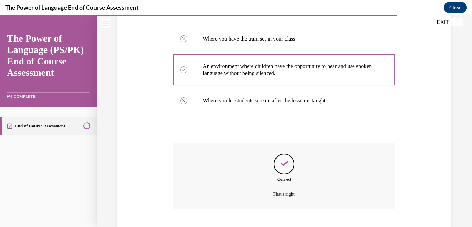
scroll to position [200, 0]
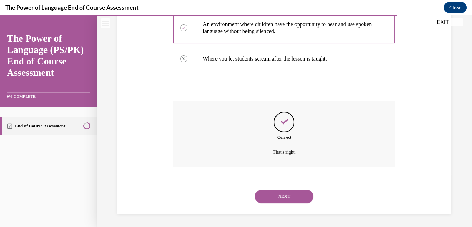
drag, startPoint x: 287, startPoint y: 200, endPoint x: 281, endPoint y: 189, distance: 12.7
click at [290, 198] on button "NEXT" at bounding box center [284, 197] width 59 height 14
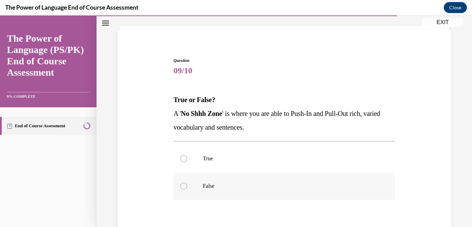
scroll to position [77, 0]
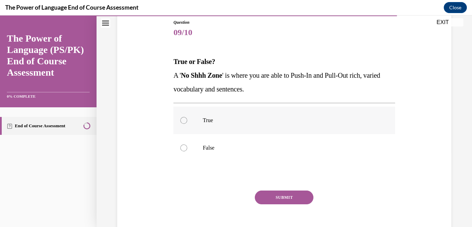
click at [182, 118] on div at bounding box center [183, 120] width 7 height 7
click at [182, 118] on input "True" at bounding box center [183, 120] width 7 height 7
radio input "true"
click at [277, 193] on button "SUBMIT" at bounding box center [284, 198] width 59 height 14
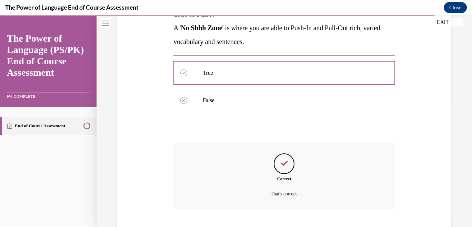
scroll to position [166, 0]
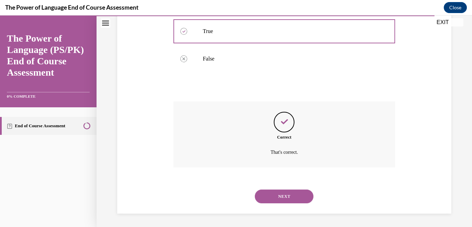
click at [283, 199] on button "NEXT" at bounding box center [284, 197] width 59 height 14
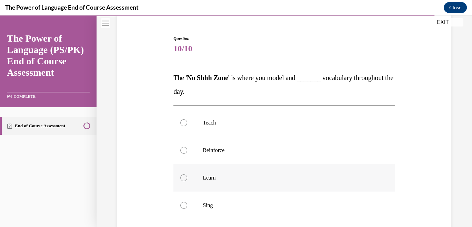
scroll to position [77, 0]
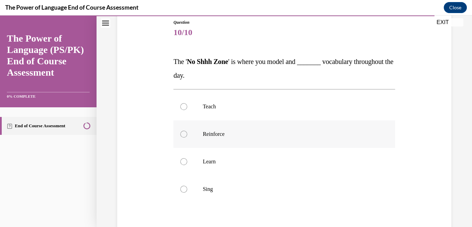
click at [182, 134] on div at bounding box center [183, 134] width 7 height 7
click at [182, 134] on input "Reinforce" at bounding box center [183, 134] width 7 height 7
radio input "true"
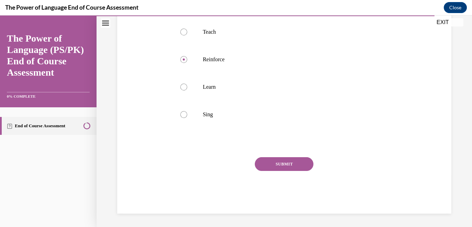
click at [281, 160] on button "SUBMIT" at bounding box center [284, 165] width 59 height 14
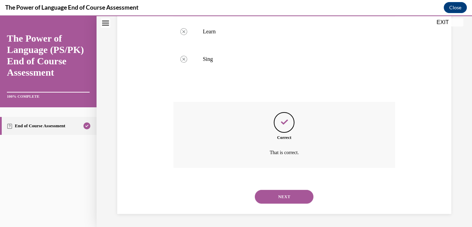
scroll to position [207, 0]
click at [285, 197] on button "NEXT" at bounding box center [284, 197] width 59 height 14
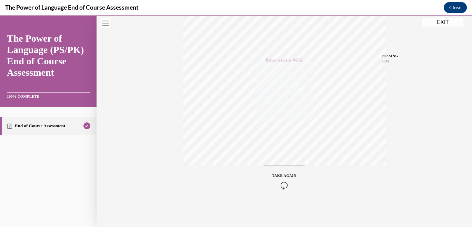
scroll to position [0, 0]
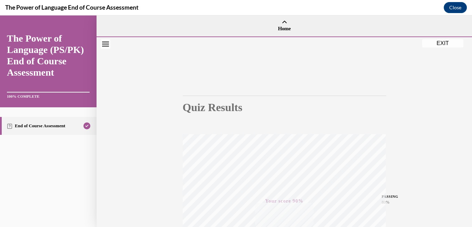
click at [448, 46] on button "EXIT" at bounding box center [442, 43] width 41 height 8
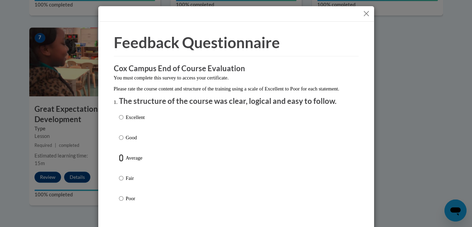
click at [119, 162] on input "Average" at bounding box center [121, 158] width 4 height 8
radio input "true"
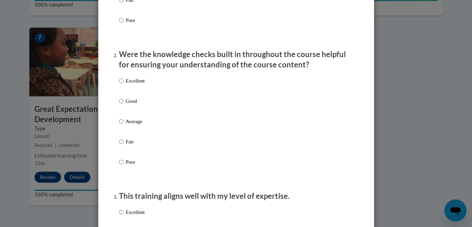
scroll to position [191, 0]
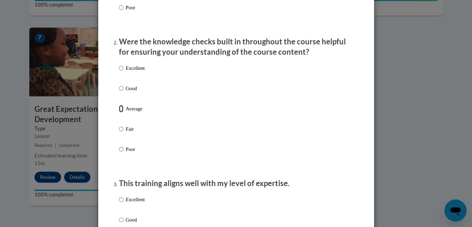
click at [119, 113] on input "Average" at bounding box center [121, 109] width 4 height 8
radio input "true"
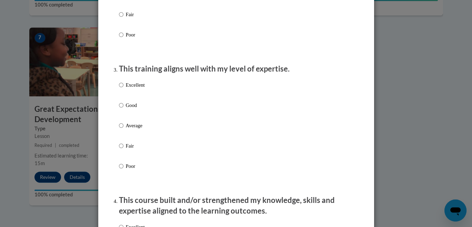
scroll to position [345, 0]
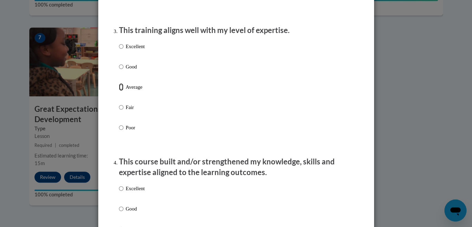
click at [119, 91] on input "Average" at bounding box center [121, 87] width 4 height 8
radio input "true"
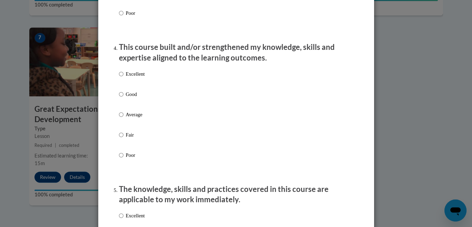
scroll to position [498, 0]
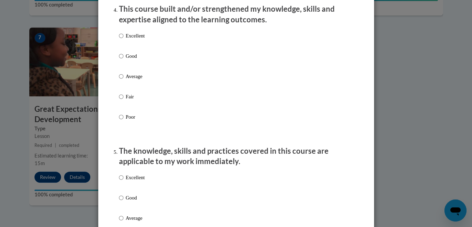
click at [121, 84] on label "Average" at bounding box center [132, 82] width 26 height 19
click at [121, 80] on input "Average" at bounding box center [121, 77] width 4 height 8
radio input "true"
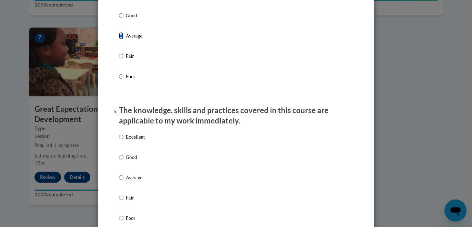
scroll to position [612, 0]
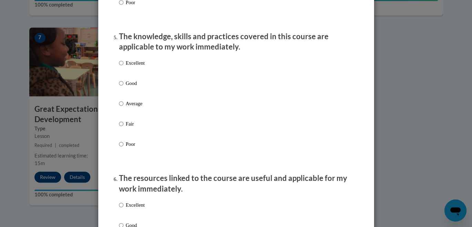
click at [120, 110] on label "Average" at bounding box center [132, 109] width 26 height 19
click at [120, 108] on input "Average" at bounding box center [121, 104] width 4 height 8
radio input "true"
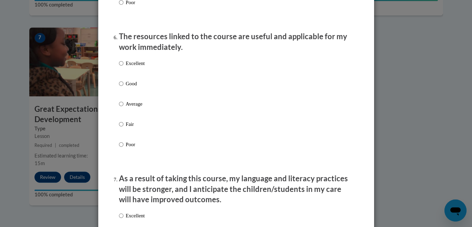
scroll to position [766, 0]
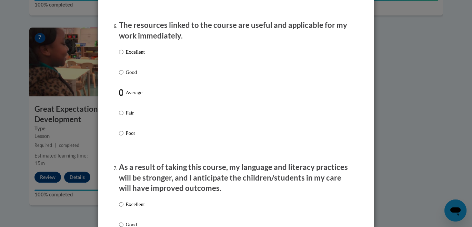
click at [119, 97] on input "Average" at bounding box center [121, 93] width 4 height 8
radio input "true"
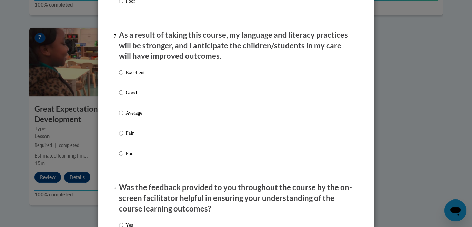
scroll to position [919, 0]
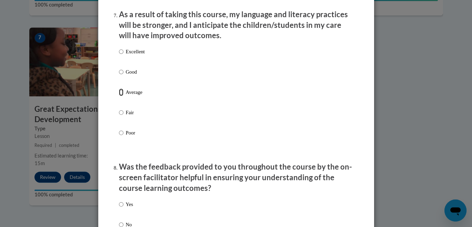
click at [119, 96] on input "Average" at bounding box center [121, 93] width 4 height 8
radio input "true"
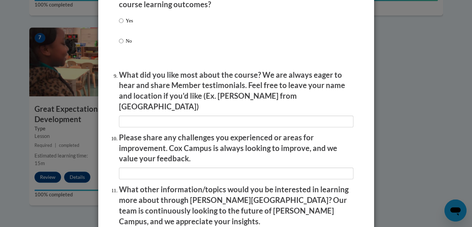
scroll to position [1111, 0]
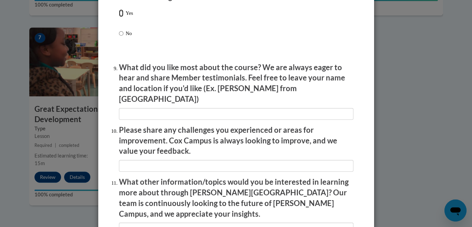
click at [120, 17] on input "Yes" at bounding box center [121, 13] width 4 height 8
radio input "true"
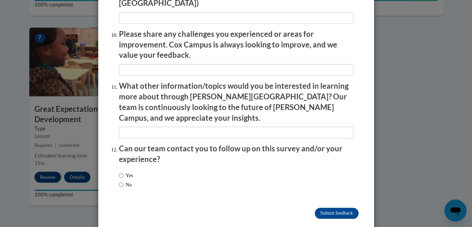
click at [121, 181] on label "No" at bounding box center [125, 185] width 13 height 8
click at [121, 181] on input "No" at bounding box center [121, 185] width 4 height 8
radio input "true"
click at [345, 208] on input "Submit feedback" at bounding box center [336, 213] width 43 height 11
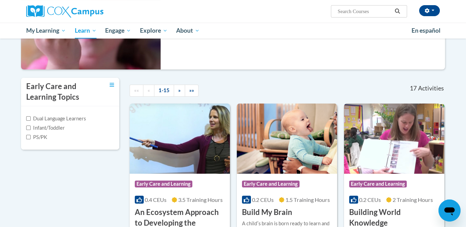
click at [29, 130] on label "Infant/Toddler" at bounding box center [45, 128] width 39 height 8
click at [29, 130] on input "Infant/Toddler" at bounding box center [28, 128] width 4 height 4
checkbox input "true"
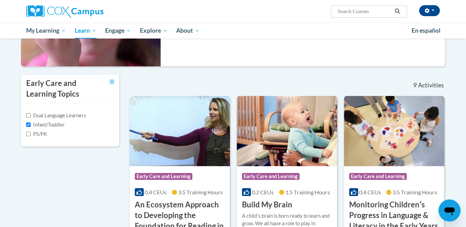
scroll to position [115, 0]
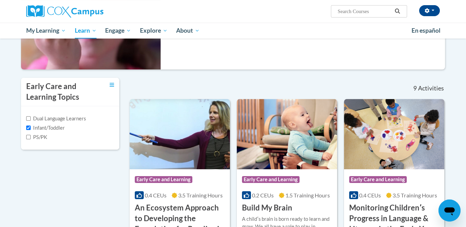
click at [29, 140] on label "PS/PK" at bounding box center [36, 138] width 21 height 8
click at [29, 140] on input "PS/PK" at bounding box center [28, 137] width 4 height 4
checkbox input "true"
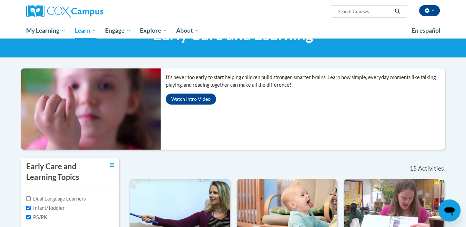
scroll to position [0, 0]
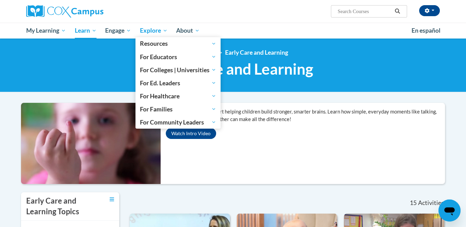
click at [145, 30] on span "Explore" at bounding box center [154, 31] width 28 height 8
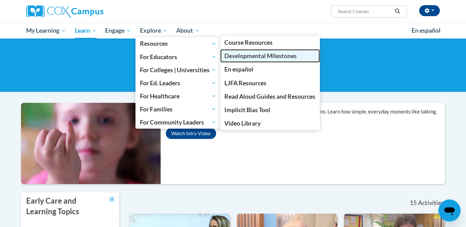
click at [254, 56] on span "Developmental Milestones" at bounding box center [260, 55] width 72 height 7
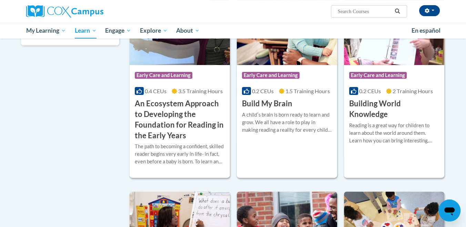
scroll to position [230, 0]
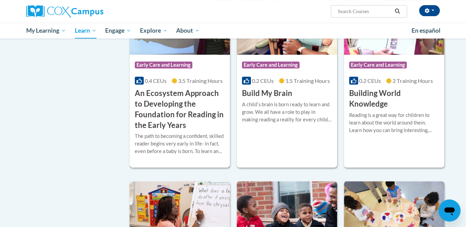
click at [168, 133] on div "The path to becoming a confident, skilled reader begins very early in life- in …" at bounding box center [180, 144] width 90 height 23
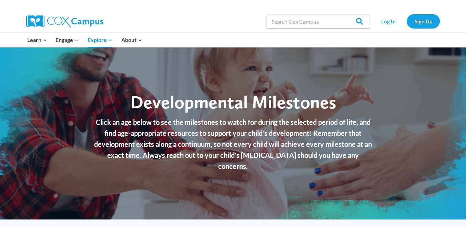
checkbox input "true"
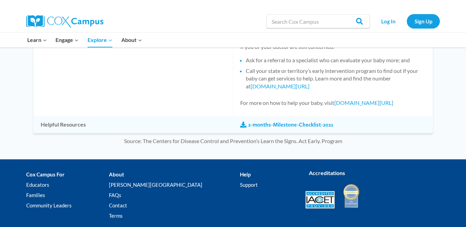
scroll to position [689, 0]
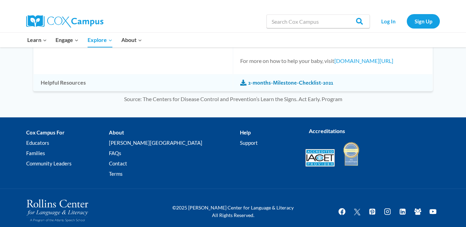
click at [272, 80] on link "2-months-Milestone-Checklist-2021" at bounding box center [286, 83] width 93 height 8
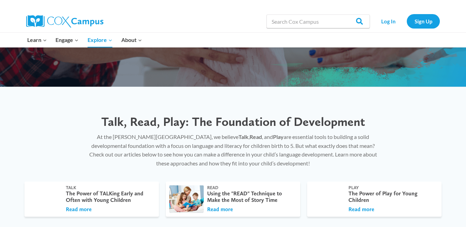
scroll to position [77, 0]
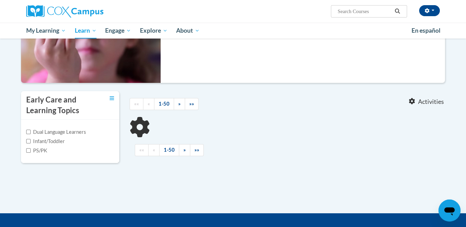
scroll to position [115, 0]
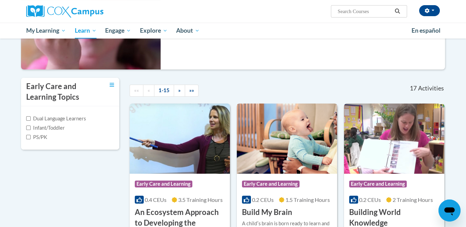
click at [270, 167] on img at bounding box center [287, 139] width 100 height 70
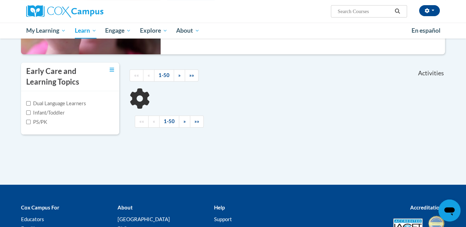
scroll to position [115, 0]
